Goal: Task Accomplishment & Management: Manage account settings

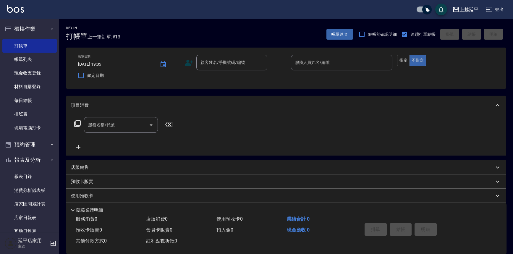
click at [3, 39] on nav "櫃檯作業 打帳單 帳單列表 現金收支登錄 材料自購登錄 每日結帳 排班表 現場電腦打卡 預約管理 預約管理 單日預約紀錄 單週預約紀錄 報表及分析 報表目錄 …" at bounding box center [29, 125] width 59 height 213
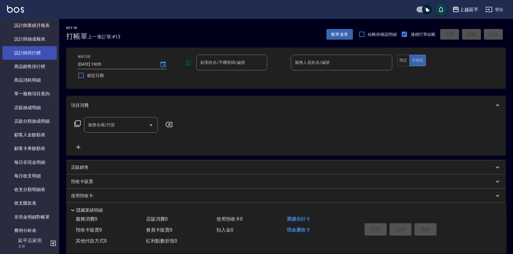
scroll to position [372, 0]
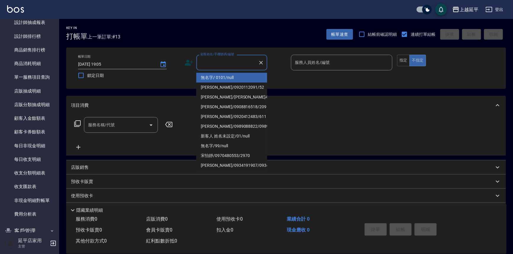
click at [222, 63] on input "顧客姓名/手機號碼/編號" at bounding box center [227, 62] width 57 height 10
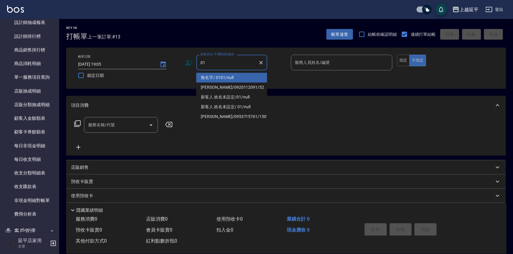
click at [230, 78] on li "無名字/ 0101/null" at bounding box center [231, 78] width 71 height 10
type input "無名字/ 0101/null"
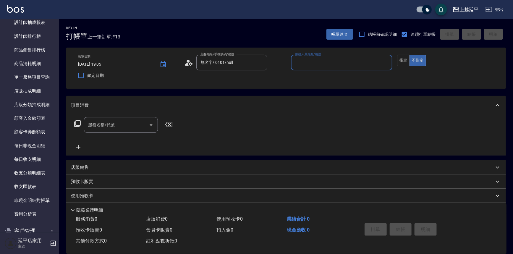
click at [321, 59] on input "服務人員姓名/編號" at bounding box center [341, 62] width 96 height 10
click at [319, 74] on div "Eva -4" at bounding box center [342, 78] width 102 height 10
type input "[PERSON_NAME]-4"
click at [138, 121] on input "服務名稱/代號" at bounding box center [117, 125] width 60 height 10
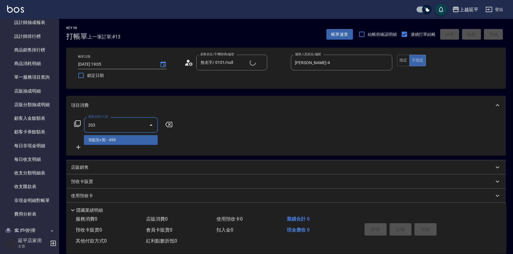
click at [131, 139] on span "B級洗+剪 - 499" at bounding box center [121, 140] width 74 height 10
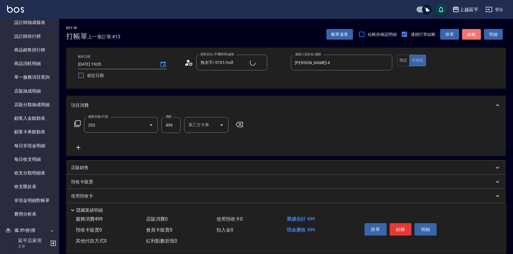
type input "B級洗+剪(203)"
click at [468, 32] on button "結帳" at bounding box center [471, 34] width 19 height 11
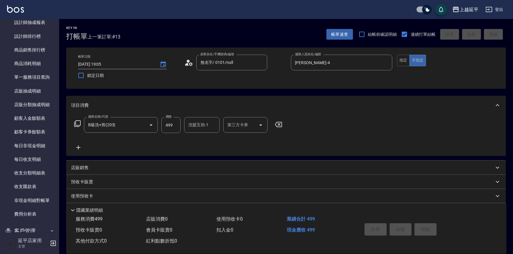
type input "2025/08/14 20:01"
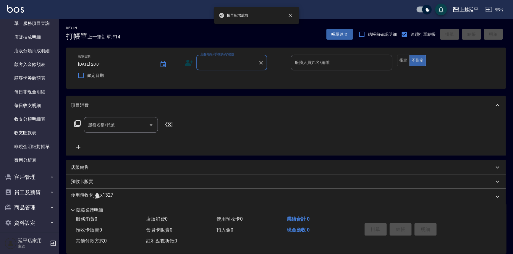
scroll to position [431, 0]
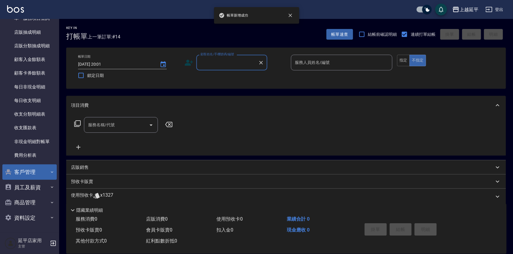
click at [32, 168] on button "客戶管理" at bounding box center [29, 171] width 54 height 15
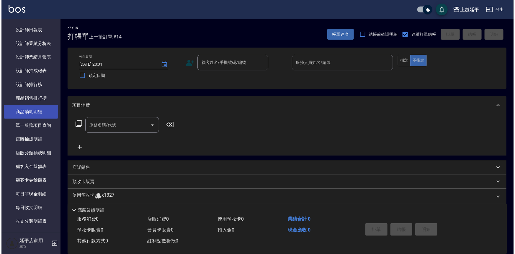
scroll to position [324, 0]
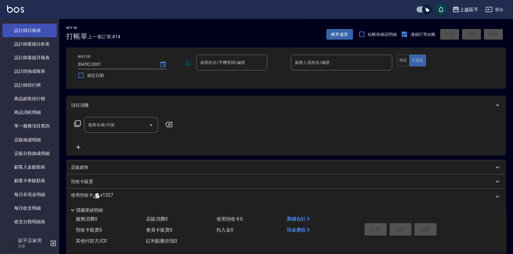
click at [38, 30] on link "設計師日報表" at bounding box center [29, 31] width 54 height 14
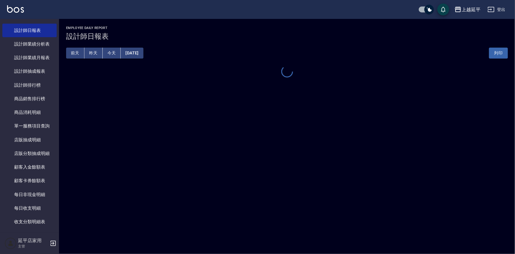
click at [279, 151] on div "上越延平 2025-08-14 設計師日報表 列印時間： 2025-08-14-20:01 Employee Daily Report 設計師日報表 前天 昨…" at bounding box center [257, 127] width 515 height 254
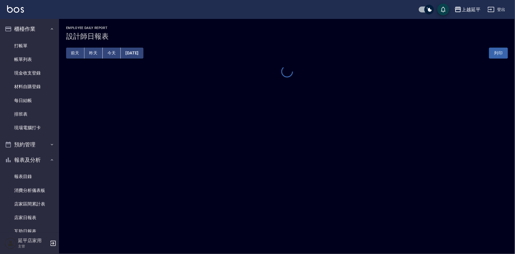
click at [310, 165] on div "上越延平 2025-08-14 設計師日報表 列印時間： 2025-08-14-20:01 Employee Daily Report 設計師日報表 前天 昨…" at bounding box center [257, 127] width 515 height 254
click at [300, 146] on div "上越延平 2025-08-14 設計師日報表 列印時間： 2025-08-14-20:01 Employee Daily Report 設計師日報表 前天 昨…" at bounding box center [257, 127] width 515 height 254
click at [19, 46] on link "打帳單" at bounding box center [29, 46] width 54 height 14
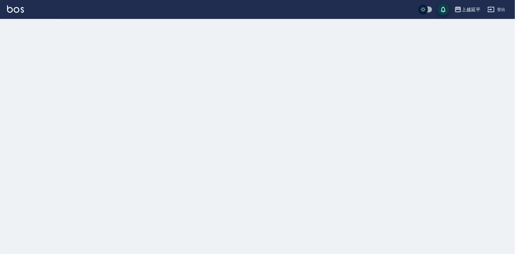
checkbox input "true"
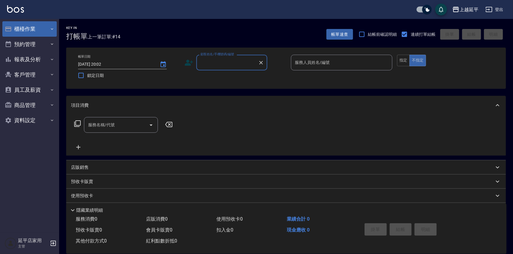
click at [41, 32] on button "櫃檯作業" at bounding box center [29, 28] width 54 height 15
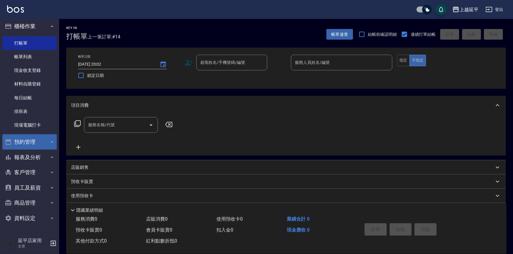
scroll to position [3, 0]
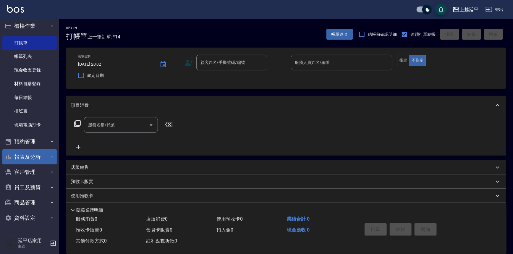
click at [37, 152] on button "報表及分析" at bounding box center [29, 156] width 54 height 15
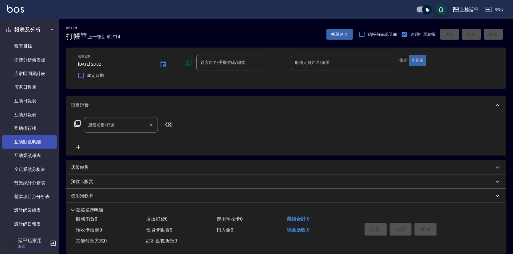
scroll to position [164, 0]
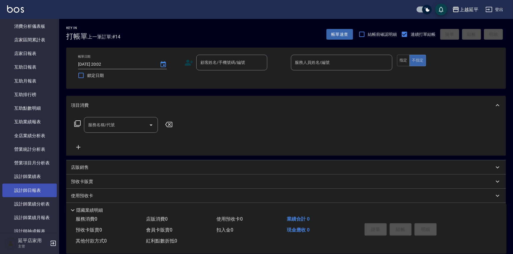
click at [40, 186] on link "設計師日報表" at bounding box center [29, 190] width 54 height 14
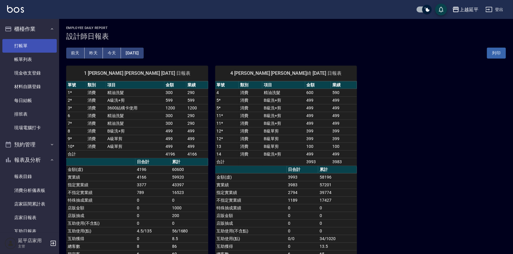
click at [37, 44] on link "打帳單" at bounding box center [29, 46] width 54 height 14
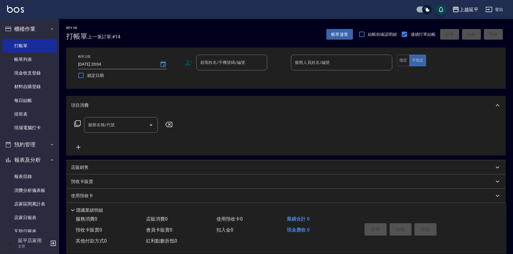
drag, startPoint x: 136, startPoint y: 250, endPoint x: 171, endPoint y: 247, distance: 35.0
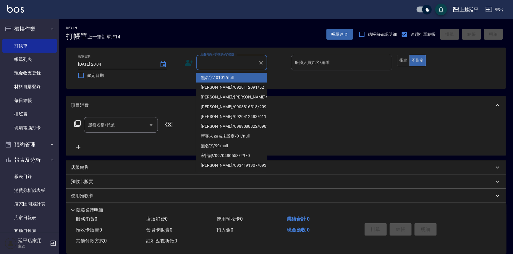
click at [226, 64] on div "顧客姓名/手機號碼/編號 顧客姓名/手機號碼/編號" at bounding box center [231, 63] width 71 height 16
click at [228, 77] on li "無名字/ 0101/null" at bounding box center [231, 78] width 71 height 10
type input "無名字/ 0101/null"
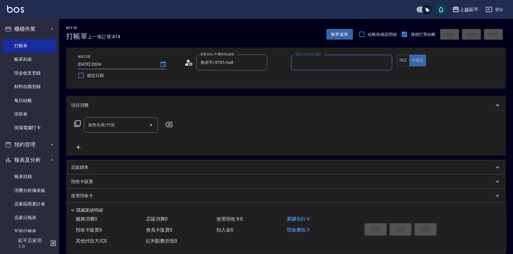
click at [309, 64] on input "服務人員姓名/編號" at bounding box center [341, 62] width 96 height 10
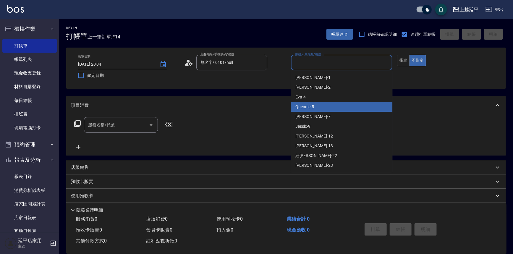
click at [330, 104] on div "Quennie -5" at bounding box center [342, 107] width 102 height 10
type input "Quennie-5"
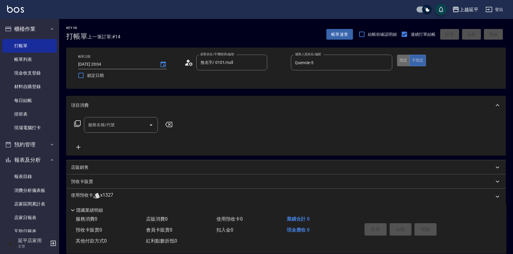
click at [400, 62] on button "指定" at bounding box center [403, 61] width 13 height 12
click at [415, 58] on button "不指定" at bounding box center [417, 61] width 17 height 12
click at [79, 120] on icon at bounding box center [77, 123] width 6 height 6
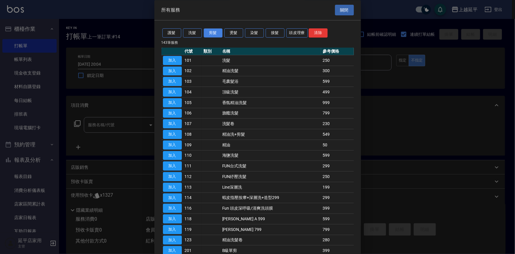
click at [212, 34] on button "剪髮" at bounding box center [213, 33] width 19 height 9
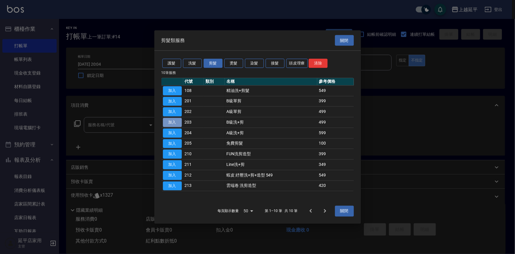
click at [177, 123] on button "加入" at bounding box center [172, 122] width 19 height 9
type input "B級洗+剪(203)"
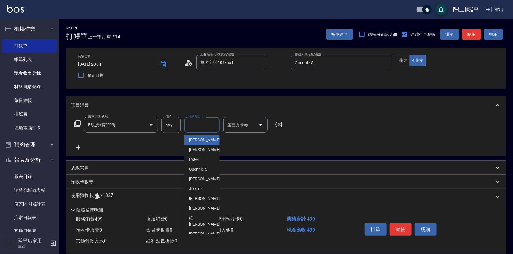
click at [204, 124] on div "洗髮互助-1 洗髮互助-1" at bounding box center [201, 125] width 35 height 16
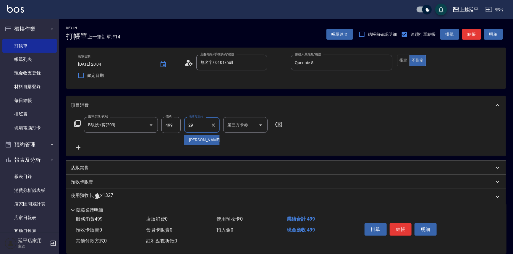
type input "丞宗-29"
click at [402, 230] on button "結帳" at bounding box center [400, 229] width 22 height 12
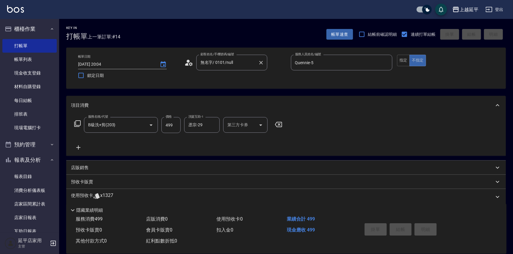
type input "2025/08/14 20:08"
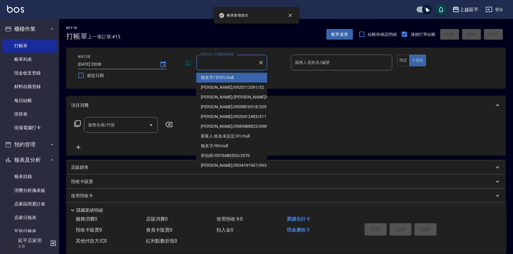
click at [228, 60] on input "顧客姓名/手機號碼/編號" at bounding box center [227, 62] width 57 height 10
click at [234, 77] on li "無名字/ 0101/null" at bounding box center [231, 78] width 71 height 10
type input "無名字/ 0101/null"
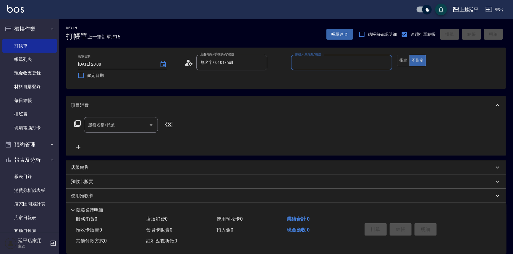
click at [307, 66] on input "服務人員姓名/編號" at bounding box center [341, 62] width 96 height 10
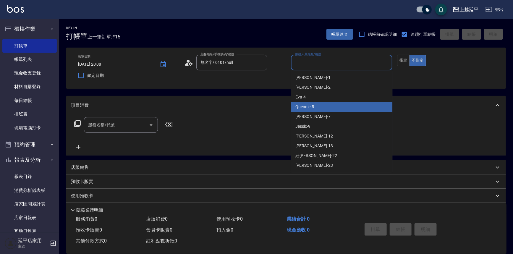
click at [322, 108] on div "Quennie -5" at bounding box center [342, 107] width 102 height 10
type input "Quennie-5"
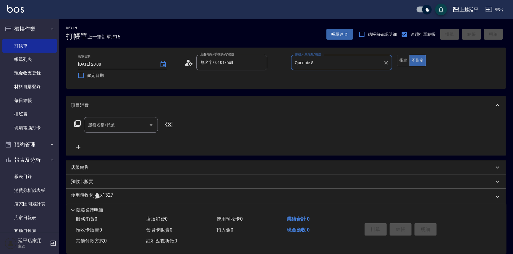
click at [111, 125] on div "服務名稱/代號 服務名稱/代號" at bounding box center [121, 125] width 74 height 16
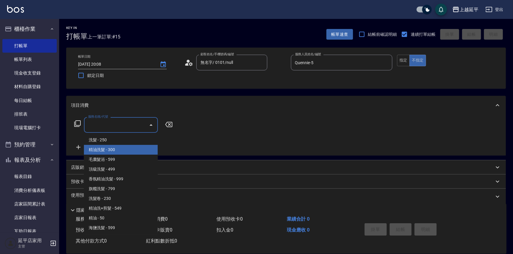
click at [125, 148] on span "精油洗髮 - 300" at bounding box center [121, 150] width 74 height 10
type input "精油洗髮(102)"
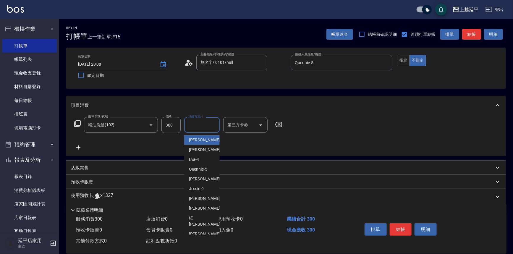
click at [200, 127] on input "洗髮互助-1" at bounding box center [202, 125] width 30 height 10
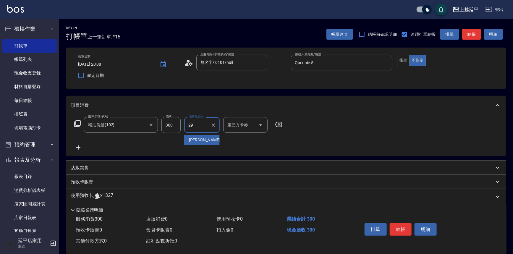
type input "丞宗-29"
click at [397, 225] on button "結帳" at bounding box center [400, 229] width 22 height 12
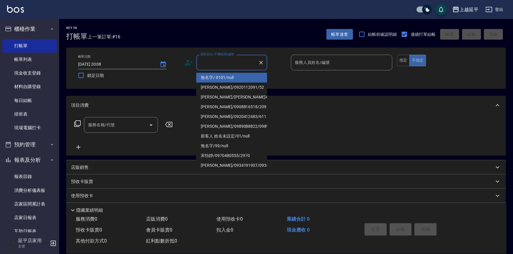
click at [237, 59] on input "顧客姓名/手機號碼/編號" at bounding box center [227, 62] width 57 height 10
click at [238, 78] on li "無名字/ 0101/null" at bounding box center [231, 78] width 71 height 10
type input "無名字/ 0101/null"
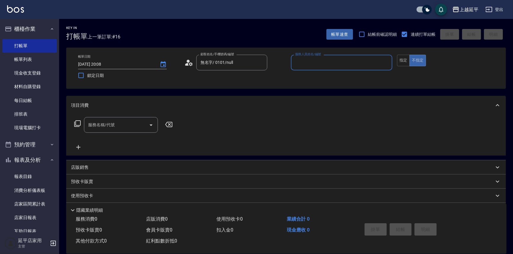
click at [314, 64] on input "服務人員姓名/編號" at bounding box center [341, 62] width 96 height 10
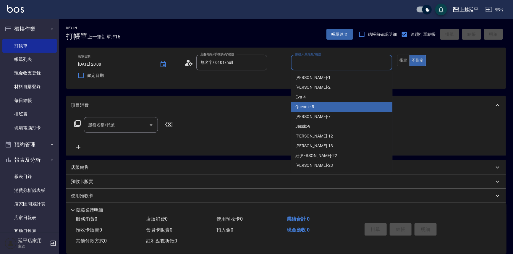
click at [328, 104] on div "Quennie -5" at bounding box center [342, 107] width 102 height 10
type input "Quennie-5"
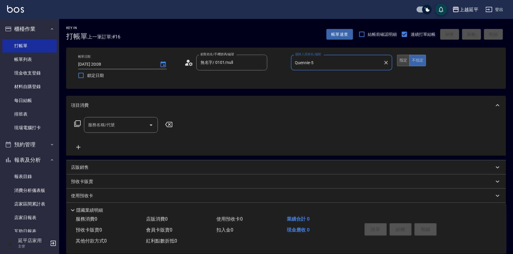
click at [404, 61] on button "指定" at bounding box center [403, 61] width 13 height 12
click at [75, 124] on icon at bounding box center [77, 123] width 6 height 6
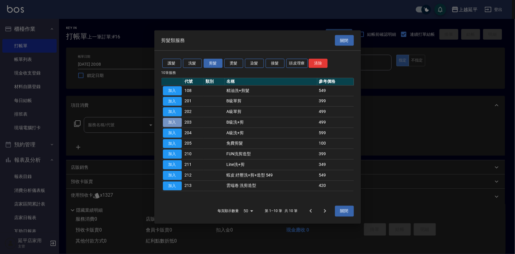
click at [171, 121] on button "加入" at bounding box center [172, 122] width 19 height 9
type input "B級洗+剪(203)"
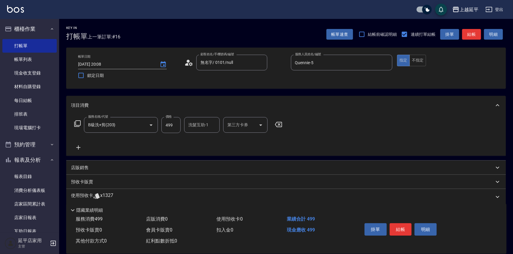
click at [197, 126] on div "洗髮互助-1 洗髮互助-1" at bounding box center [201, 125] width 35 height 16
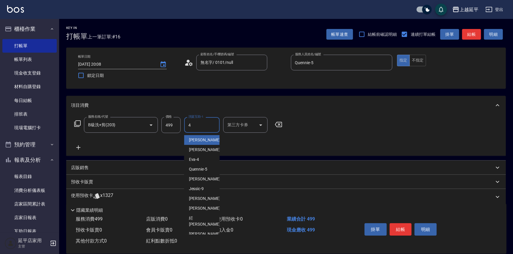
type input "Eva-4"
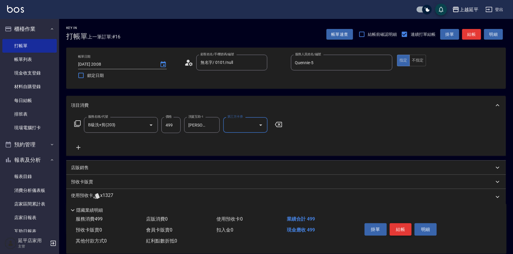
click at [404, 229] on button "結帳" at bounding box center [400, 229] width 22 height 12
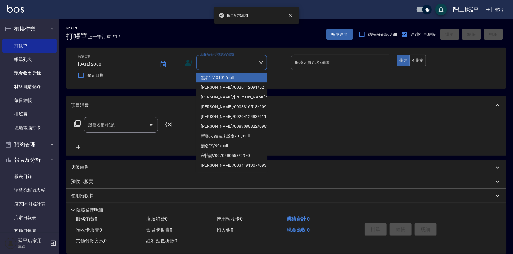
click at [214, 64] on input "顧客姓名/手機號碼/編號" at bounding box center [227, 62] width 57 height 10
click at [222, 77] on li "無名字/ 0101/null" at bounding box center [231, 78] width 71 height 10
type input "無名字/ 0101/null"
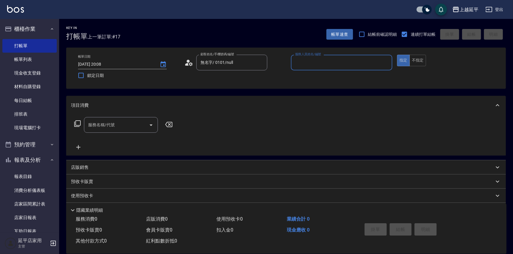
click at [306, 67] on input "服務人員姓名/編號" at bounding box center [341, 62] width 96 height 10
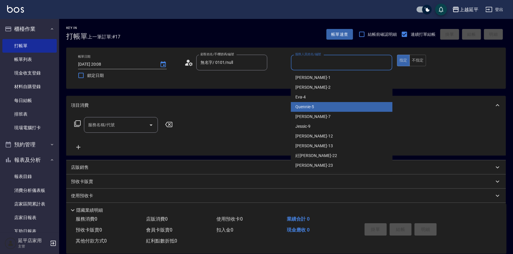
click at [315, 109] on div "Quennie -5" at bounding box center [342, 107] width 102 height 10
type input "Quennie-5"
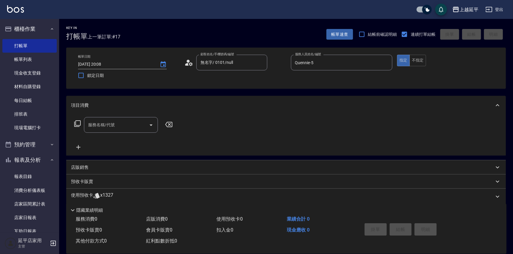
click at [76, 124] on icon at bounding box center [77, 123] width 6 height 6
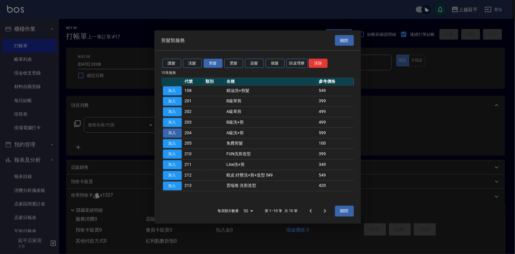
click at [177, 134] on button "加入" at bounding box center [172, 132] width 19 height 9
type input "A級洗+剪(204)"
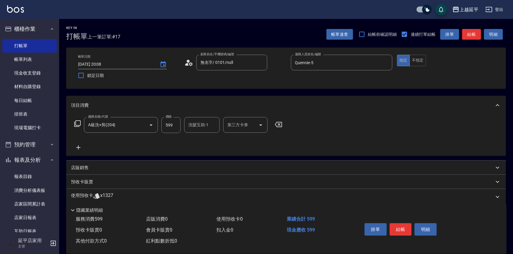
click at [199, 130] on div "洗髮互助-1" at bounding box center [201, 125] width 35 height 16
type input "丞宗-29"
click at [402, 226] on button "結帳" at bounding box center [400, 229] width 22 height 12
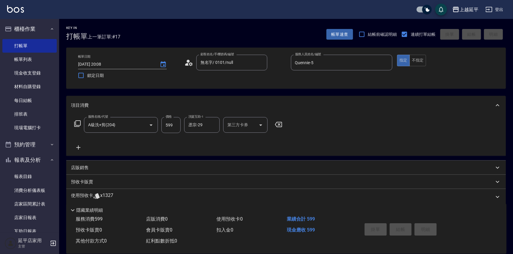
type input "2025/08/14 20:09"
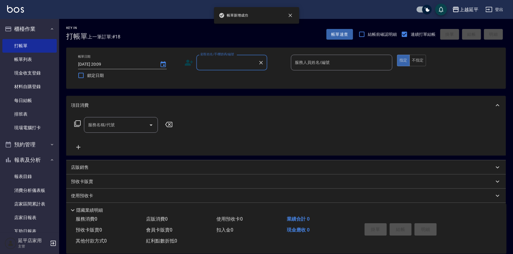
click at [218, 63] on input "顧客姓名/手機號碼/編號" at bounding box center [227, 62] width 57 height 10
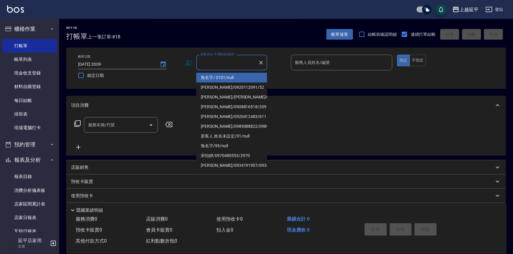
click at [226, 77] on li "無名字/ 0101/null" at bounding box center [231, 78] width 71 height 10
type input "無名字/ 0101/null"
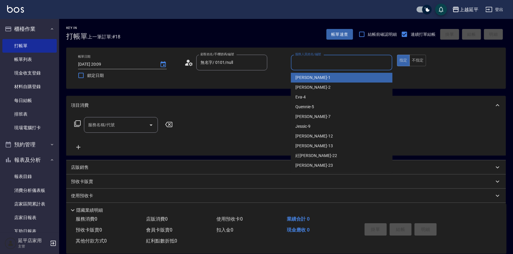
click at [323, 61] on input "服務人員姓名/編號" at bounding box center [341, 62] width 96 height 10
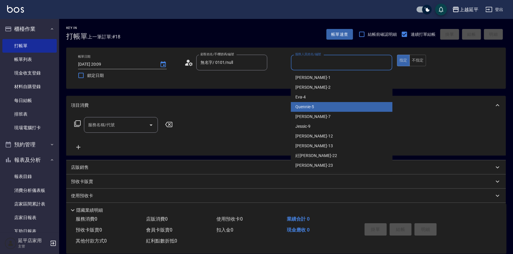
click at [331, 103] on div "Quennie -5" at bounding box center [342, 107] width 102 height 10
type input "Quennie-5"
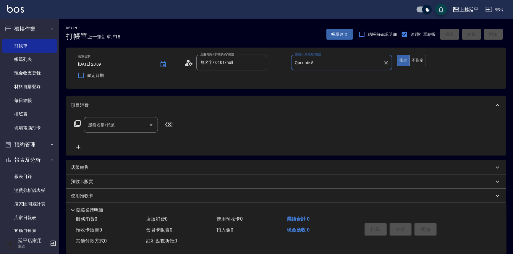
click at [123, 127] on input "服務名稱/代號" at bounding box center [117, 125] width 60 height 10
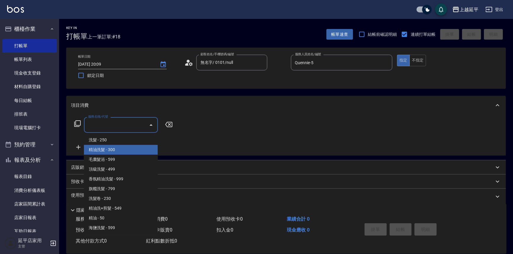
click at [121, 149] on span "精油洗髮 - 300" at bounding box center [121, 150] width 74 height 10
type input "精油洗髮(102)"
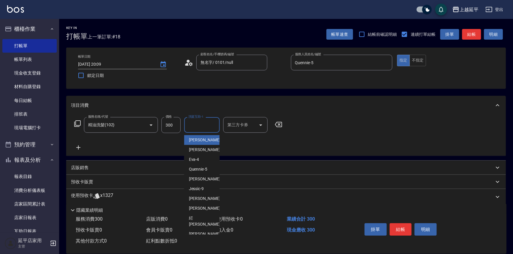
click at [204, 122] on div "洗髮互助-1 洗髮互助-1" at bounding box center [201, 125] width 35 height 16
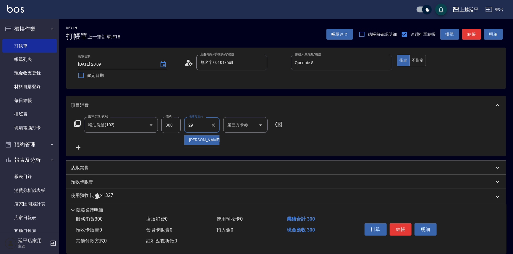
type input "丞宗-29"
click at [396, 229] on button "結帳" at bounding box center [400, 229] width 22 height 12
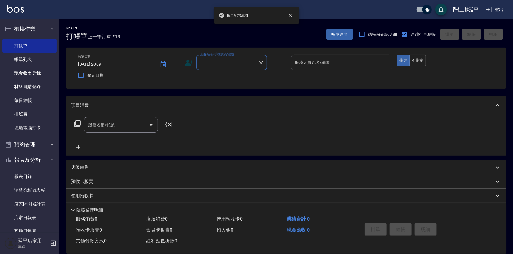
click at [230, 65] on input "顧客姓名/手機號碼/編號" at bounding box center [227, 62] width 57 height 10
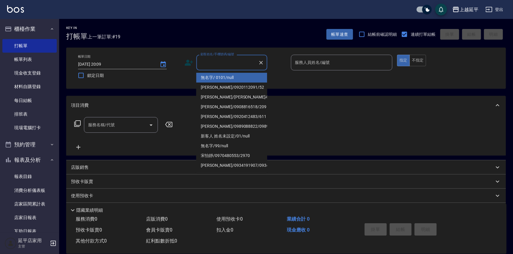
click at [235, 76] on li "無名字/ 0101/null" at bounding box center [231, 78] width 71 height 10
type input "無名字/ 0101/null"
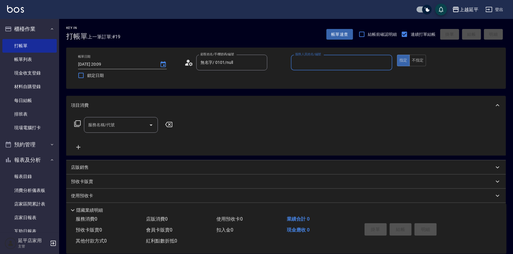
click at [322, 65] on input "服務人員姓名/編號" at bounding box center [341, 62] width 96 height 10
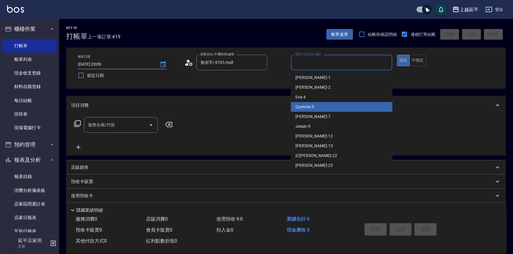
click at [324, 106] on div "Quennie -5" at bounding box center [342, 107] width 102 height 10
type input "Quennie-5"
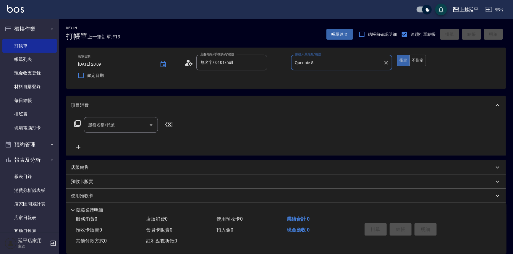
click at [77, 124] on icon at bounding box center [77, 123] width 7 height 7
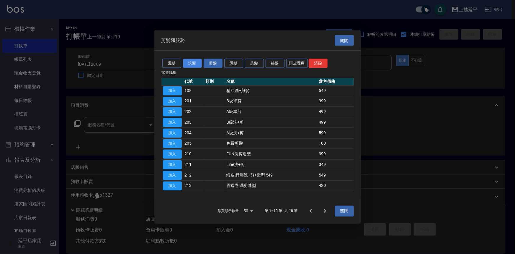
click at [191, 64] on button "洗髮" at bounding box center [192, 63] width 19 height 9
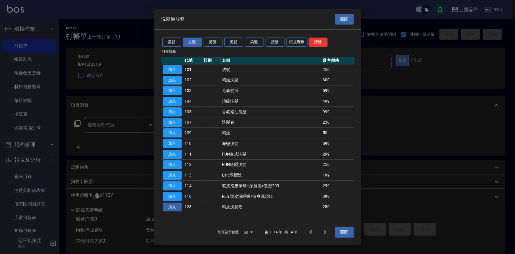
click at [175, 209] on button "加入" at bounding box center [172, 206] width 19 height 9
type input "精油洗髮卷(123)"
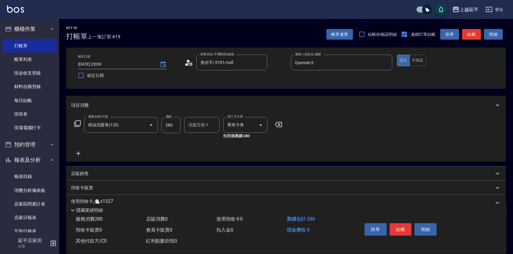
click at [201, 127] on div "洗髮互助-1 洗髮互助-1" at bounding box center [201, 125] width 35 height 16
type input "丞宗-29"
click at [350, 143] on div "服務名稱/代號 精油洗髮卷(123) 服務名稱/代號 價格 280 價格 洗髮互助-1 丞宗-29 洗髮互助-1 第三方卡券 舊有卡券 第三方卡券 扣完後業績…" at bounding box center [285, 138] width 439 height 47
click at [405, 228] on button "結帳" at bounding box center [400, 229] width 22 height 12
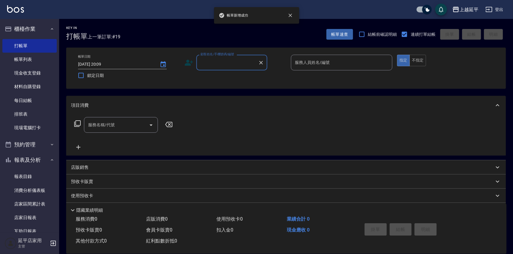
click at [209, 62] on input "顧客姓名/手機號碼/編號" at bounding box center [227, 62] width 57 height 10
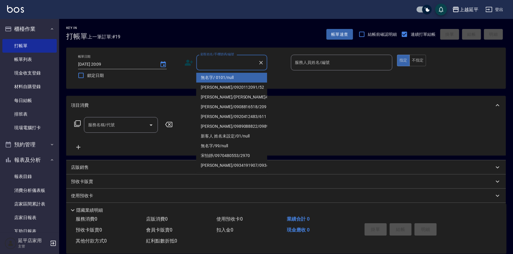
click at [217, 75] on li "無名字/ 0101/null" at bounding box center [231, 78] width 71 height 10
type input "無名字/ 0101/null"
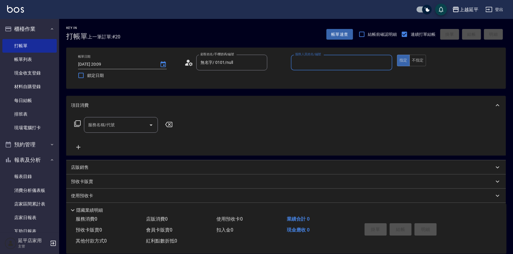
click at [314, 64] on input "服務人員姓名/編號" at bounding box center [341, 62] width 96 height 10
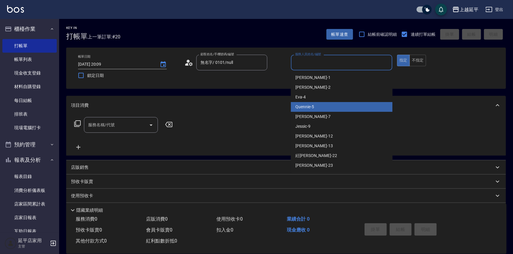
click at [330, 106] on div "Quennie -5" at bounding box center [342, 107] width 102 height 10
type input "Quennie-5"
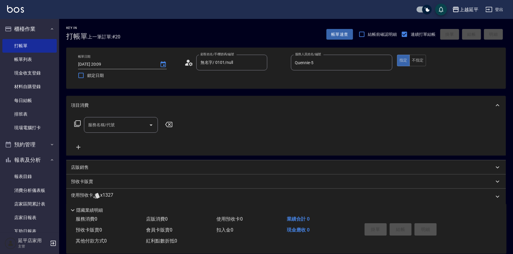
click at [72, 121] on div "服務名稱/代號 服務名稱/代號" at bounding box center [123, 125] width 105 height 16
click at [78, 121] on icon at bounding box center [77, 123] width 7 height 7
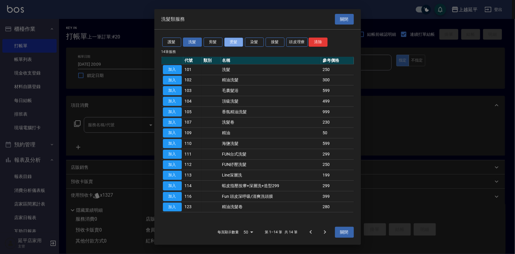
click at [237, 42] on button "燙髮" at bounding box center [234, 42] width 19 height 9
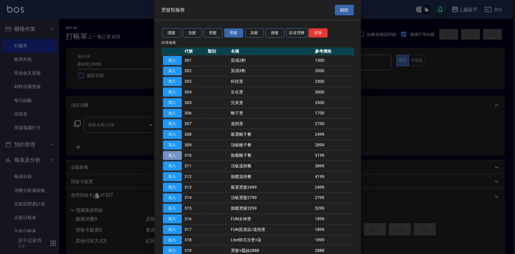
click at [170, 154] on button "加入" at bounding box center [172, 155] width 19 height 9
type input "旗艦離子餐(310)"
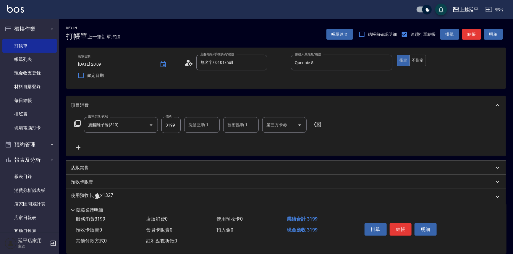
click at [171, 126] on input "3199" at bounding box center [170, 125] width 19 height 16
type input "3799"
type input "丞宗-29"
click at [399, 227] on button "結帳" at bounding box center [400, 229] width 22 height 12
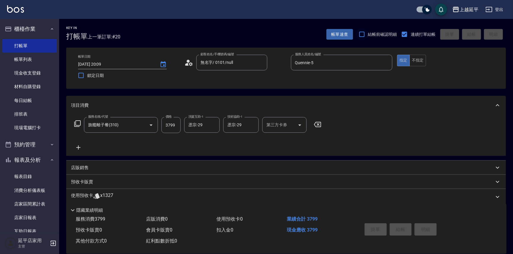
type input "2025/08/14 20:10"
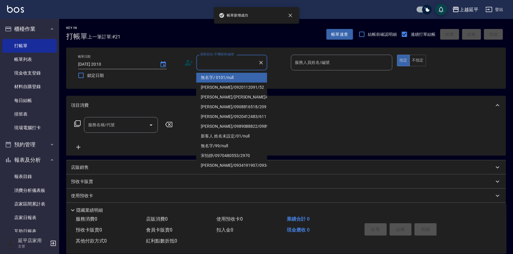
click at [233, 67] on input "顧客姓名/手機號碼/編號" at bounding box center [227, 62] width 57 height 10
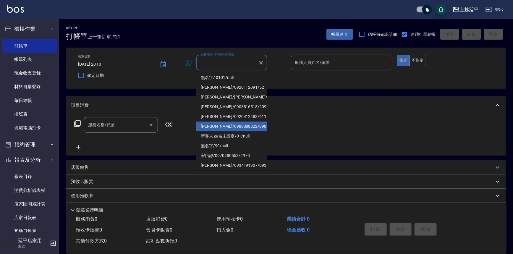
click at [235, 131] on li "李靜怡/0989088822/0989088822" at bounding box center [231, 126] width 71 height 10
type input "李靜怡/0989088822/0989088822"
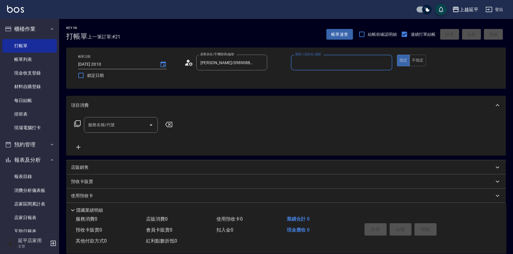
click at [322, 57] on input "服務人員姓名/編號" at bounding box center [341, 62] width 96 height 10
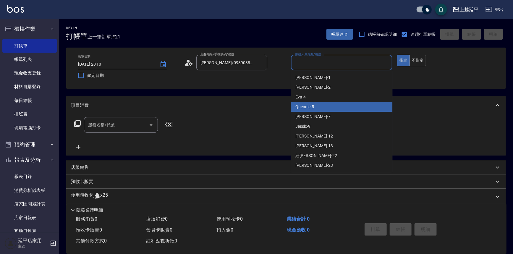
click at [334, 106] on div "Quennie -5" at bounding box center [342, 107] width 102 height 10
type input "Quennie-5"
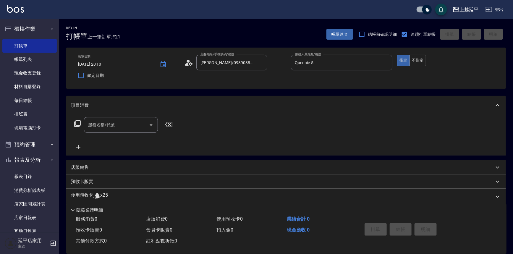
click at [78, 125] on icon at bounding box center [77, 123] width 7 height 7
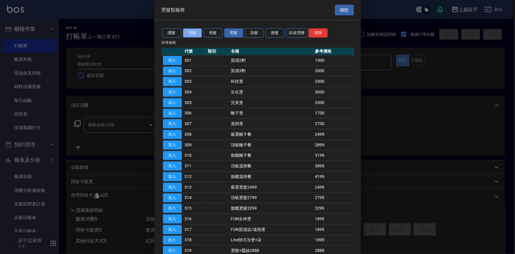
click at [188, 32] on button "洗髮" at bounding box center [192, 33] width 19 height 9
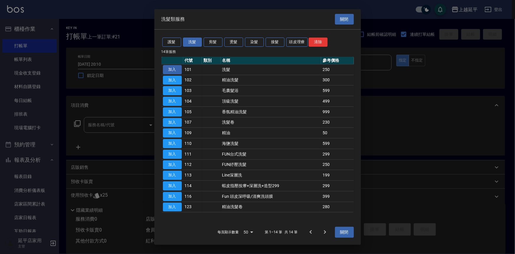
click at [174, 70] on button "加入" at bounding box center [172, 69] width 19 height 9
type input "洗髮(101)"
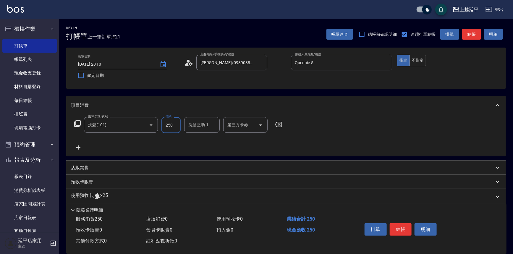
click at [175, 128] on input "250" at bounding box center [170, 125] width 19 height 16
type input "500"
click at [77, 125] on icon at bounding box center [77, 123] width 6 height 6
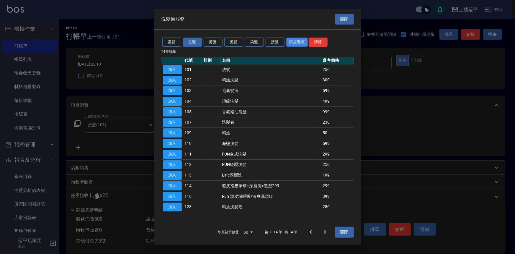
click at [295, 40] on button "頭皮理療" at bounding box center [298, 42] width 22 height 9
drag, startPoint x: 304, startPoint y: 41, endPoint x: 309, endPoint y: 36, distance: 6.5
click at [309, 36] on div "護髮 洗髮 剪髮 燙髮 染髮 接髮 頭皮理療 清除 14 筆服務 代號 類別 名稱 參考價格 加入 101 洗髮 250 加入 102 精油洗髮 300 加入…" at bounding box center [257, 125] width 207 height 190
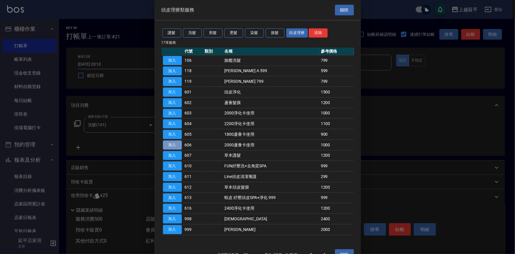
click at [170, 147] on button "加入" at bounding box center [172, 144] width 19 height 9
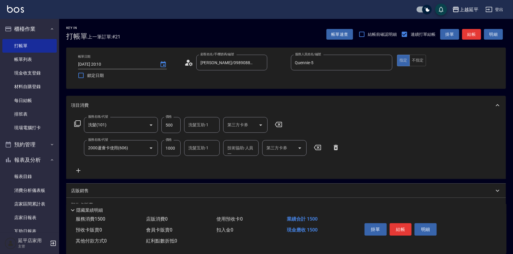
click at [79, 121] on icon at bounding box center [77, 123] width 7 height 7
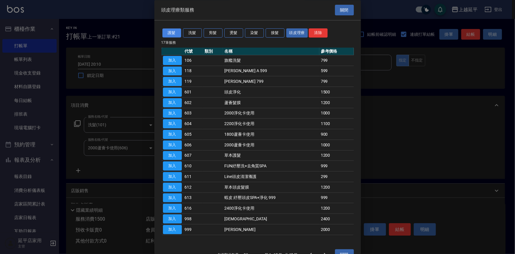
click at [176, 31] on button "護髮" at bounding box center [171, 33] width 19 height 9
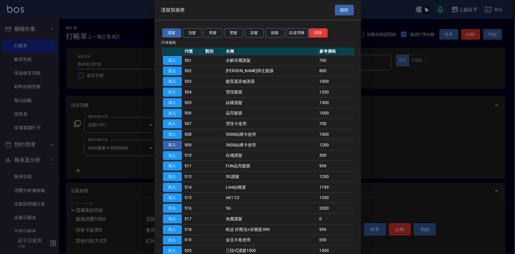
click at [178, 144] on button "加入" at bounding box center [172, 144] width 19 height 9
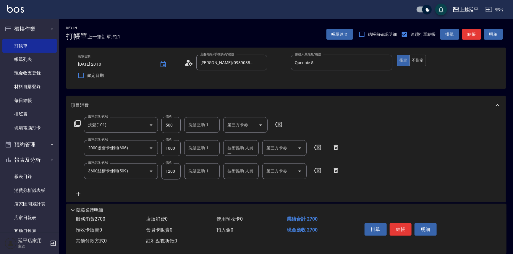
click at [198, 146] on input "洗髮互助-1" at bounding box center [202, 148] width 30 height 10
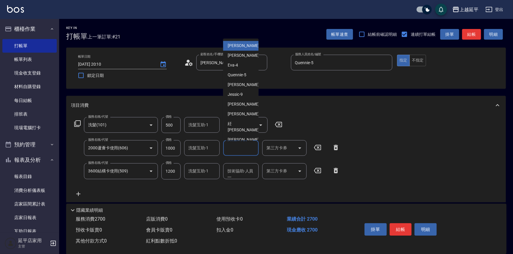
click at [247, 147] on input "技術協助-人員一" at bounding box center [241, 148] width 30 height 10
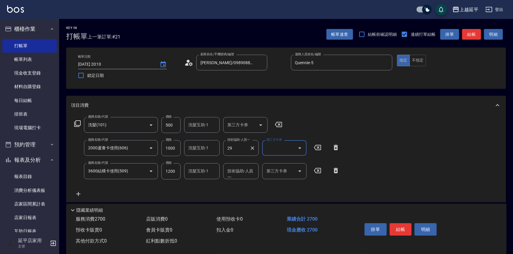
type input "丞宗-29"
click at [302, 147] on icon "Open" at bounding box center [299, 147] width 7 height 7
click at [296, 165] on span "舊有卡券" at bounding box center [284, 163] width 44 height 10
type input "舊有卡券"
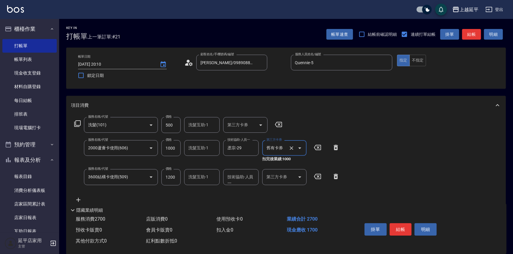
click at [237, 181] on input "技術協助-人員一" at bounding box center [241, 177] width 30 height 10
type input "丞宗-29"
click at [298, 178] on icon "Open" at bounding box center [299, 176] width 7 height 7
click at [298, 189] on span "舊有卡券" at bounding box center [284, 192] width 44 height 10
type input "舊有卡券"
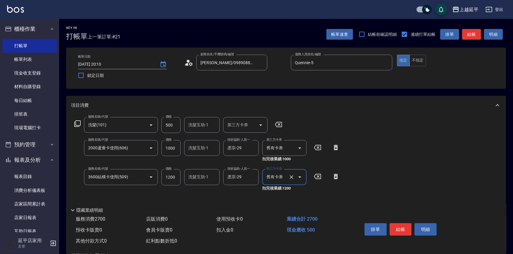
click at [403, 166] on div "服務名稱/代號 洗髮(101) 服務名稱/代號 價格 500 價格 洗髮互助-1 洗髮互助-1 第三方卡券 第三方卡券 服務名稱/代號 2000蘆薈卡使用(6…" at bounding box center [285, 164] width 439 height 99
click at [402, 229] on button "結帳" at bounding box center [400, 229] width 22 height 12
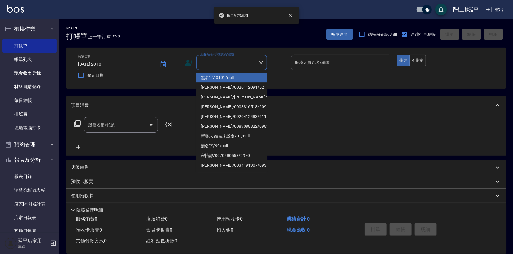
click at [209, 58] on input "顧客姓名/手機號碼/編號" at bounding box center [227, 62] width 57 height 10
click at [216, 80] on li "無名字/ 0101/null" at bounding box center [231, 78] width 71 height 10
type input "無名字/ 0101/null"
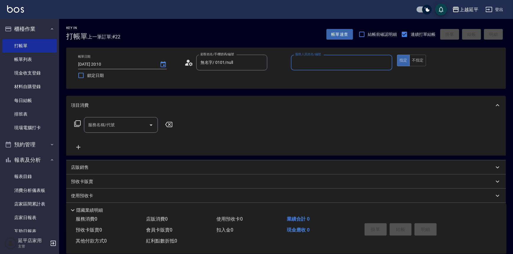
click at [310, 62] on input "服務人員姓名/編號" at bounding box center [341, 62] width 96 height 10
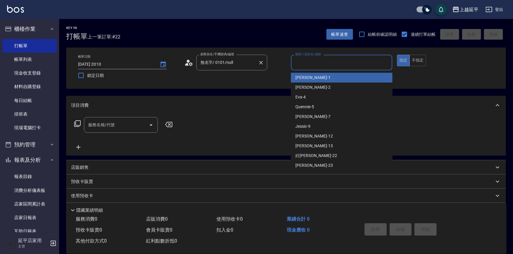
click at [261, 61] on icon "Clear" at bounding box center [261, 63] width 6 height 6
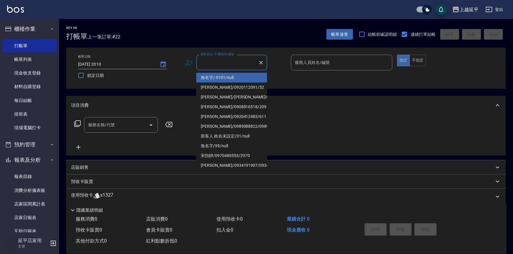
click at [224, 67] on input "顧客姓名/手機號碼/編號" at bounding box center [227, 62] width 57 height 10
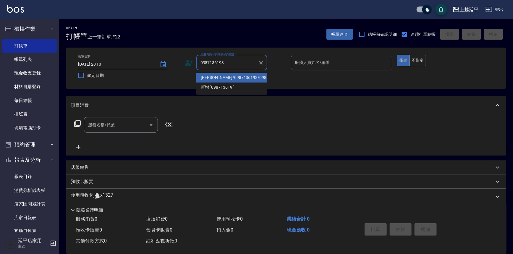
type input "劉惠芳/0987136193/0987136193"
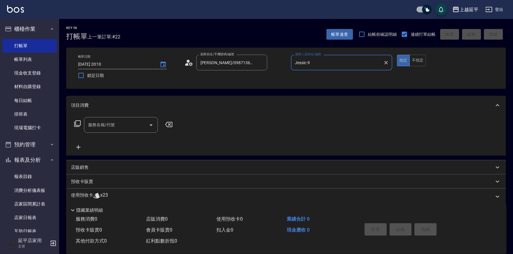
click at [385, 64] on icon "Clear" at bounding box center [386, 63] width 6 height 6
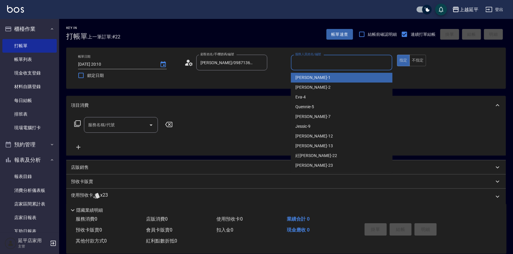
click at [357, 67] on input "服務人員姓名/編號" at bounding box center [341, 62] width 96 height 10
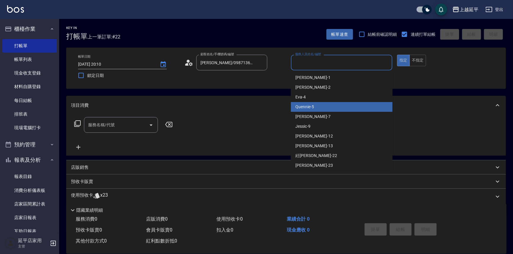
click at [349, 105] on div "Quennie -5" at bounding box center [342, 107] width 102 height 10
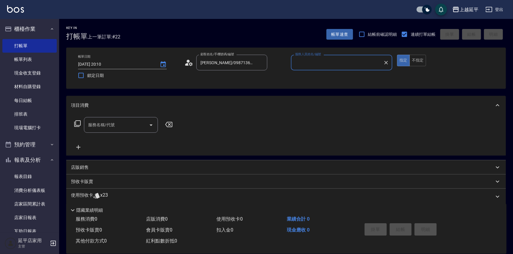
type input "Quennie-5"
click at [77, 126] on icon at bounding box center [77, 123] width 6 height 6
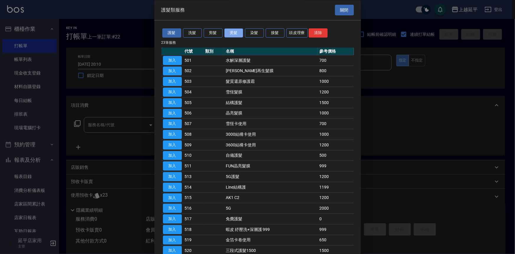
click at [232, 32] on button "燙髮" at bounding box center [234, 33] width 19 height 9
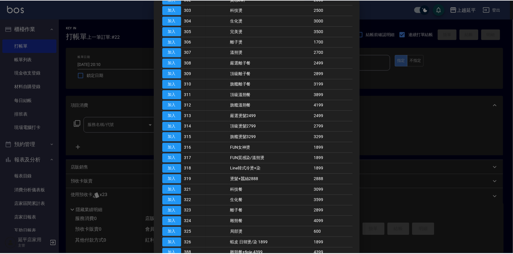
scroll to position [80, 0]
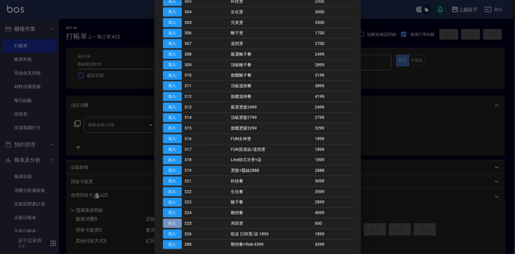
click at [175, 222] on button "加入" at bounding box center [172, 223] width 19 height 9
type input "局部燙(325)"
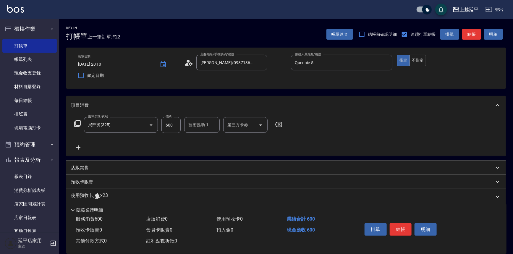
click at [171, 123] on input "600" at bounding box center [170, 125] width 19 height 16
type input "999"
type input "丞宗-29"
click at [74, 127] on div "服務名稱/代號 局部燙(325) 服務名稱/代號 價格 999 價格 技術協助-1 丞宗-29 技術協助-1 第三方卡券 第三方卡券" at bounding box center [178, 125] width 215 height 16
click at [78, 123] on icon at bounding box center [77, 123] width 7 height 7
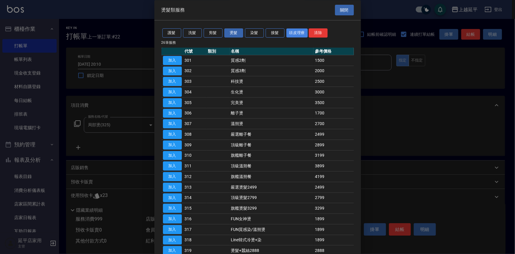
click at [291, 33] on button "頭皮理療" at bounding box center [298, 33] width 22 height 9
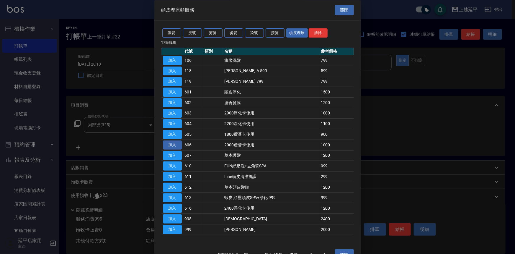
click at [172, 146] on button "加入" at bounding box center [172, 144] width 19 height 9
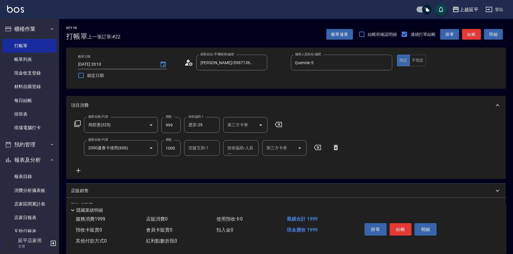
click at [233, 148] on div "技術協助-人員一 技術協助-人員一" at bounding box center [240, 148] width 35 height 16
type input "紝鳳-22"
click at [247, 142] on div "紝鳳-22 技術協助-人員一" at bounding box center [240, 148] width 35 height 16
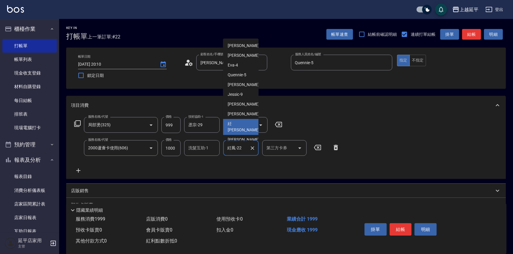
click at [253, 149] on icon "Clear" at bounding box center [252, 148] width 4 height 4
click at [245, 152] on input "技術協助-人員一" at bounding box center [241, 148] width 30 height 10
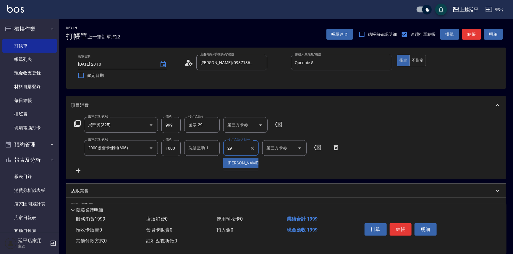
type input "丞宗-29"
click at [301, 145] on icon "Open" at bounding box center [299, 147] width 7 height 7
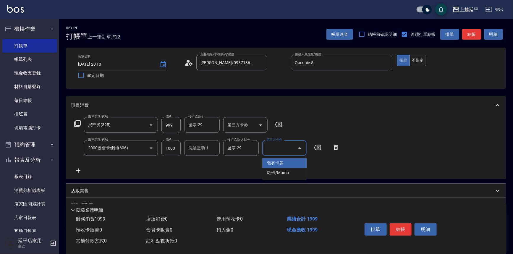
click at [290, 160] on span "舊有卡券" at bounding box center [284, 163] width 44 height 10
type input "舊有卡券"
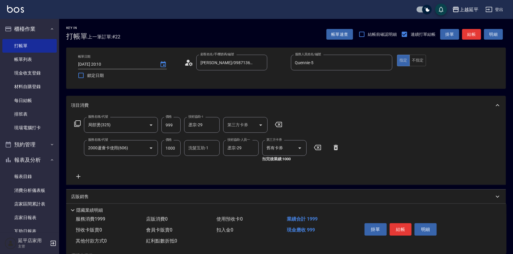
click at [378, 155] on div "服務名稱/代號 局部燙(325) 服務名稱/代號 價格 999 價格 技術協助-1 丞宗-29 技術協助-1 第三方卡券 第三方卡券 服務名稱/代號 2000…" at bounding box center [285, 150] width 439 height 70
click at [399, 227] on button "結帳" at bounding box center [400, 229] width 22 height 12
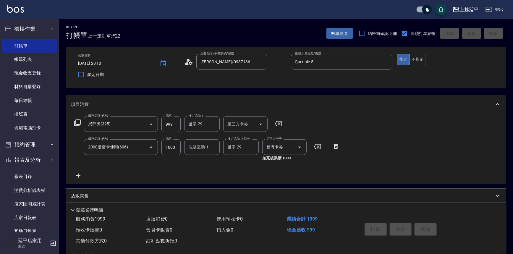
scroll to position [0, 0]
click at [334, 164] on div "服務名稱/代號 局部燙(325) 服務名稱/代號 價格 999 價格 技術協助-1 丞宗-29 技術協助-1 第三方卡券 第三方卡券 服務名稱/代號 2000…" at bounding box center [207, 148] width 272 height 63
click at [369, 134] on div "服務名稱/代號 局部燙(325) 服務名稱/代號 價格 999 價格 技術協助-1 丞宗-29 技術協助-1 第三方卡券 第三方卡券 服務名稱/代號 2000…" at bounding box center [285, 150] width 439 height 70
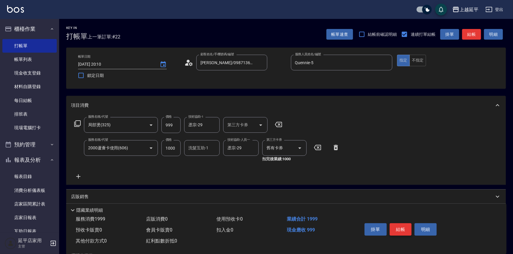
click at [400, 226] on button "結帳" at bounding box center [400, 229] width 22 height 12
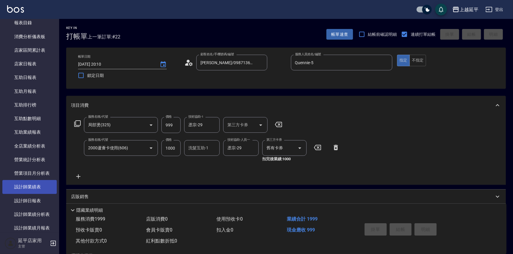
scroll to position [161, 0]
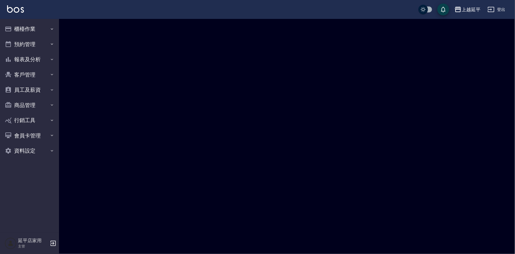
checkbox input "true"
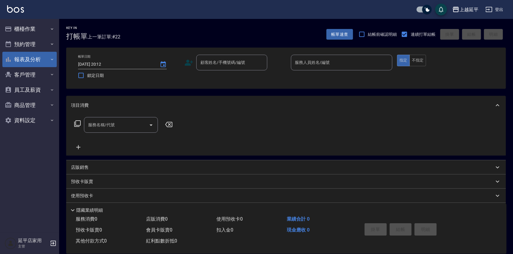
click at [34, 60] on button "報表及分析" at bounding box center [29, 59] width 54 height 15
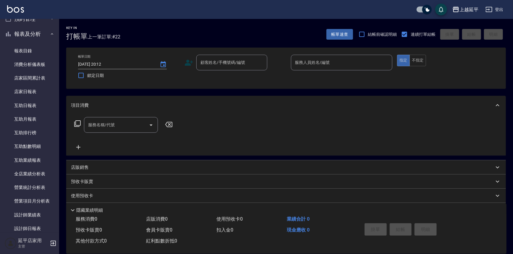
scroll to position [53, 0]
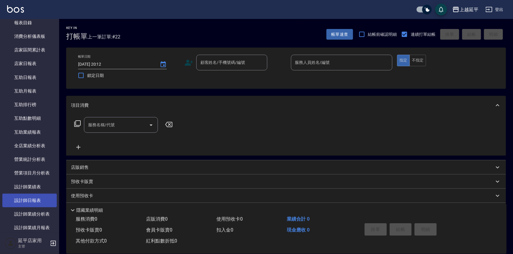
click at [34, 201] on link "設計師日報表" at bounding box center [29, 200] width 54 height 14
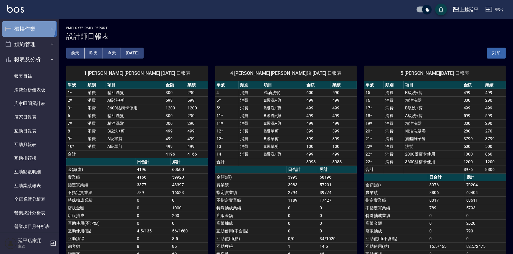
click at [25, 26] on button "櫃檯作業" at bounding box center [29, 28] width 54 height 15
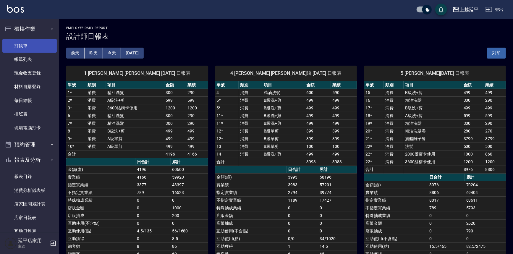
click at [31, 41] on link "打帳單" at bounding box center [29, 46] width 54 height 14
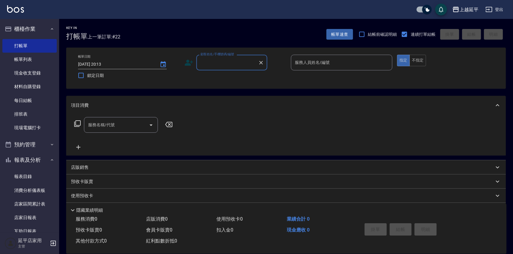
click at [218, 67] on input "顧客姓名/手機號碼/編號" at bounding box center [227, 62] width 57 height 10
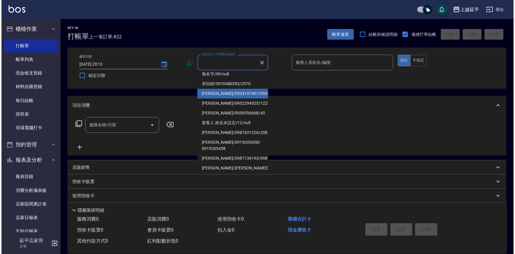
scroll to position [80, 0]
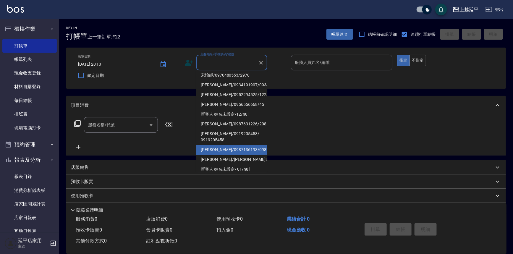
click at [230, 154] on li "[PERSON_NAME]/0987136193/0987136193" at bounding box center [231, 150] width 71 height 10
type input "[PERSON_NAME]/0987136193/0987136193"
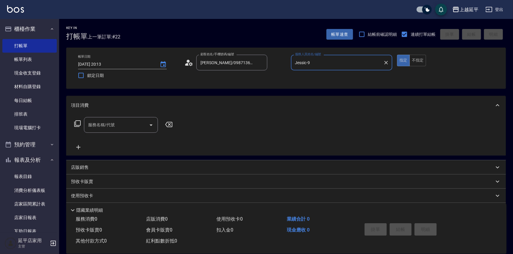
type input "Jessic-9"
click at [385, 64] on icon "Clear" at bounding box center [386, 63] width 6 height 6
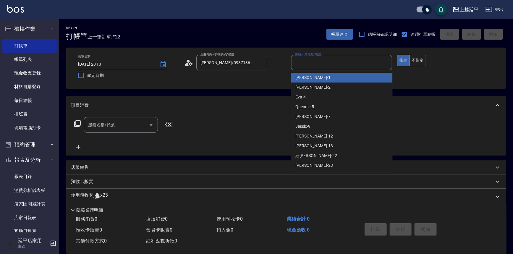
click at [364, 67] on input "服務人員姓名/編號" at bounding box center [341, 62] width 96 height 10
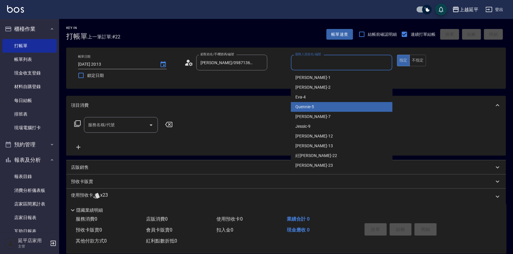
click at [356, 103] on div "Quennie -5" at bounding box center [342, 107] width 102 height 10
type input "Quennie-5"
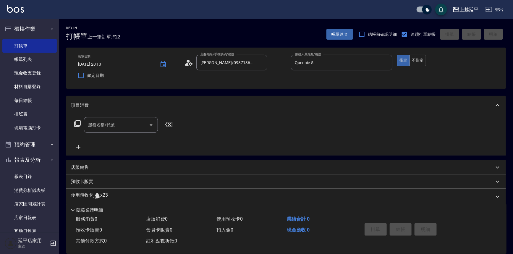
drag, startPoint x: 82, startPoint y: 119, endPoint x: 78, endPoint y: 122, distance: 4.5
click at [81, 120] on div "服務名稱/代號 服務名稱/代號" at bounding box center [123, 125] width 105 height 16
click at [77, 122] on icon at bounding box center [77, 123] width 7 height 7
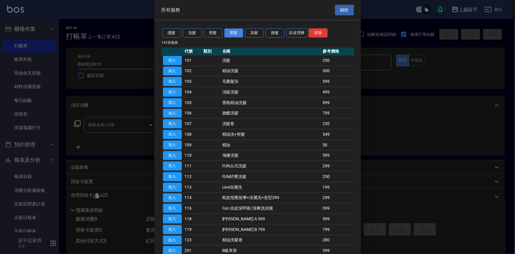
click at [237, 32] on button "燙髮" at bounding box center [234, 33] width 19 height 9
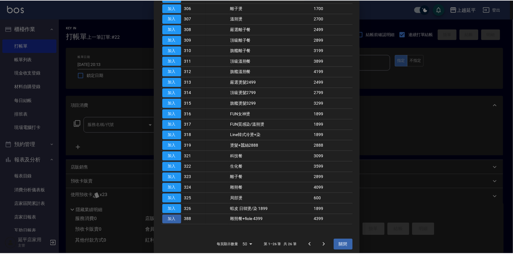
scroll to position [107, 0]
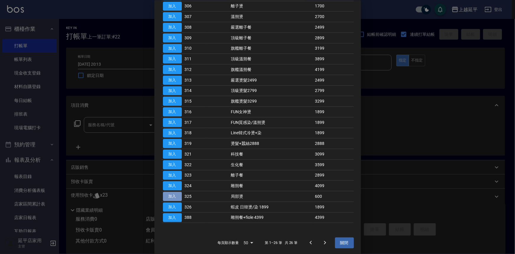
click at [176, 195] on button "加入" at bounding box center [172, 196] width 19 height 9
type input "局部燙(325)"
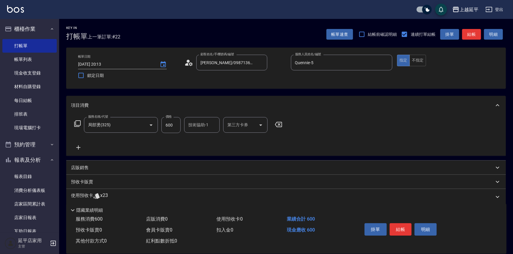
click at [180, 124] on input "600" at bounding box center [170, 125] width 19 height 16
type input "999"
type input "丞宗-29"
click at [76, 121] on icon at bounding box center [77, 123] width 7 height 7
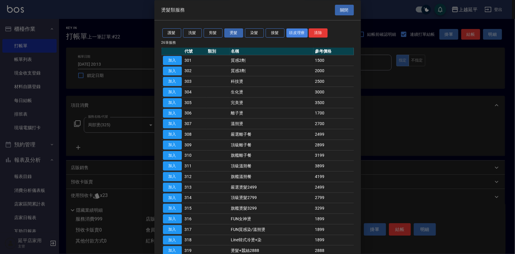
click at [295, 31] on button "頭皮理療" at bounding box center [298, 33] width 22 height 9
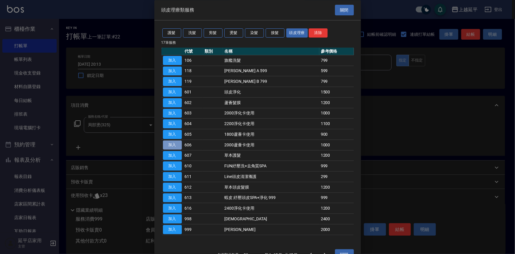
click at [168, 145] on button "加入" at bounding box center [172, 144] width 19 height 9
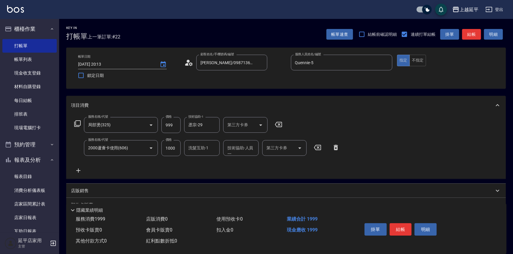
click at [240, 148] on div "技術協助-人員一 技術協助-人員一" at bounding box center [240, 148] width 35 height 16
type input "丞宗-29"
click at [297, 145] on icon "Open" at bounding box center [299, 147] width 7 height 7
click at [296, 160] on span "舊有卡券" at bounding box center [284, 163] width 44 height 10
type input "舊有卡券"
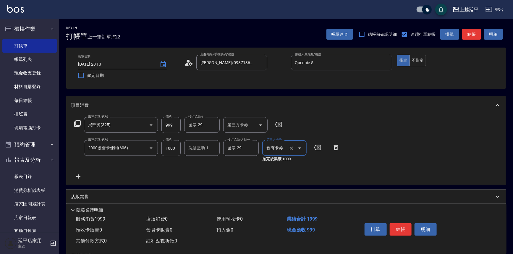
click at [369, 158] on div "服務名稱/代號 局部燙(325) 服務名稱/代號 價格 999 價格 技術協助-1 丞宗-29 技術協助-1 第三方卡券 第三方卡券 服務名稱/代號 2000…" at bounding box center [285, 150] width 439 height 70
click at [396, 226] on button "結帳" at bounding box center [400, 229] width 22 height 12
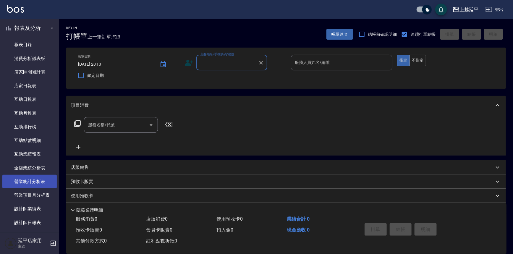
scroll to position [134, 0]
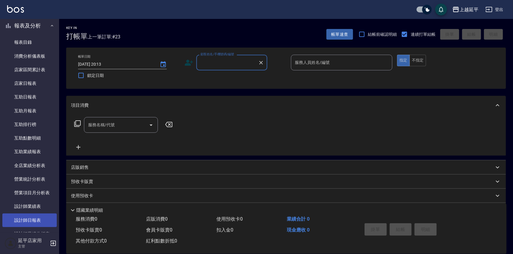
click at [32, 218] on link "設計師日報表" at bounding box center [29, 220] width 54 height 14
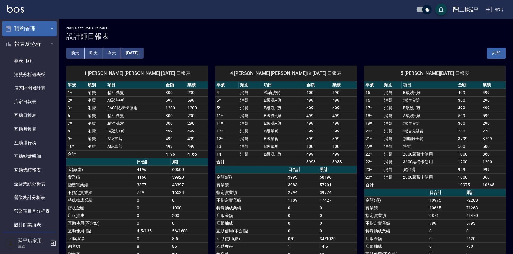
drag, startPoint x: 15, startPoint y: 41, endPoint x: 27, endPoint y: 64, distance: 25.5
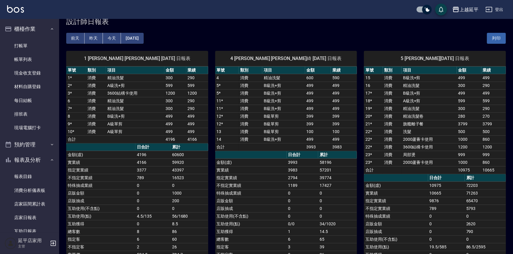
drag, startPoint x: 497, startPoint y: 248, endPoint x: 344, endPoint y: 266, distance: 154.3
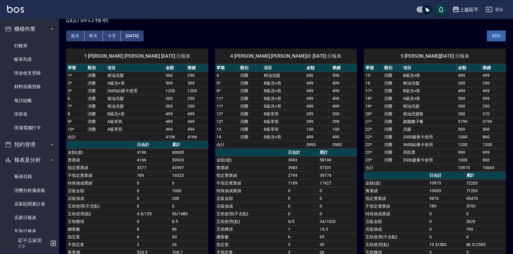
drag, startPoint x: 348, startPoint y: 35, endPoint x: 271, endPoint y: 37, distance: 76.8
click at [348, 35] on div "前天 昨天 今天 2025/08/14 列印" at bounding box center [285, 35] width 439 height 25
click at [27, 44] on link "打帳單" at bounding box center [29, 46] width 54 height 14
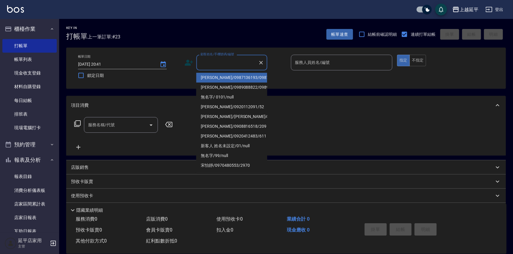
click at [244, 60] on input "顧客姓名/手機號碼/編號" at bounding box center [227, 62] width 57 height 10
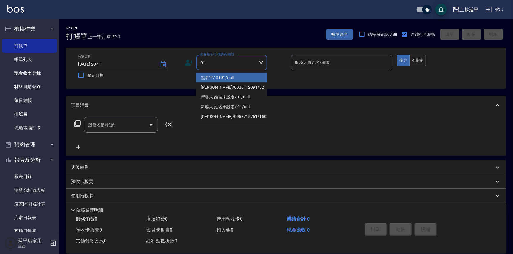
click at [240, 75] on li "無名字/ 0101/null" at bounding box center [231, 78] width 71 height 10
type input "無名字/ 0101/null"
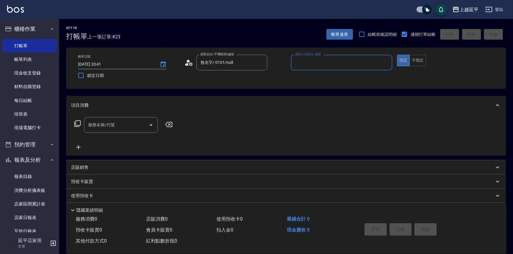
click at [316, 61] on input "服務人員姓名/編號" at bounding box center [341, 62] width 96 height 10
click at [318, 76] on div "Eva -4" at bounding box center [342, 78] width 102 height 10
type input "Eva-4"
drag, startPoint x: 136, startPoint y: 125, endPoint x: 139, endPoint y: 123, distance: 3.3
click at [137, 124] on input "服務名稱/代號" at bounding box center [117, 125] width 60 height 10
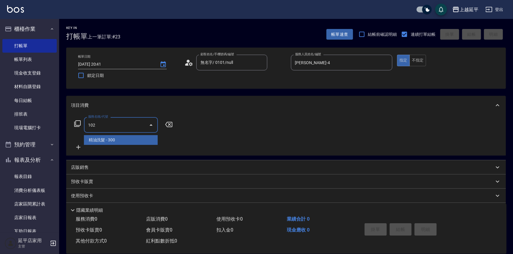
click at [128, 139] on span "精油洗髮 - 300" at bounding box center [121, 140] width 74 height 10
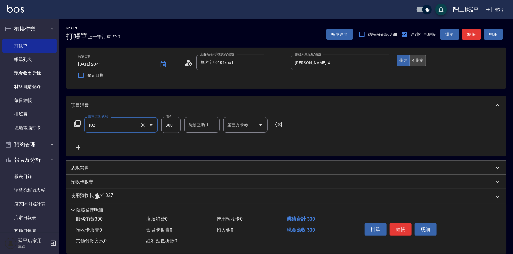
type input "精油洗髮(102)"
click at [414, 62] on button "不指定" at bounding box center [417, 61] width 17 height 12
click at [476, 34] on button "結帳" at bounding box center [471, 34] width 19 height 11
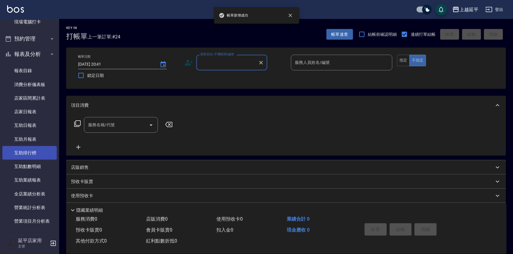
scroll to position [134, 0]
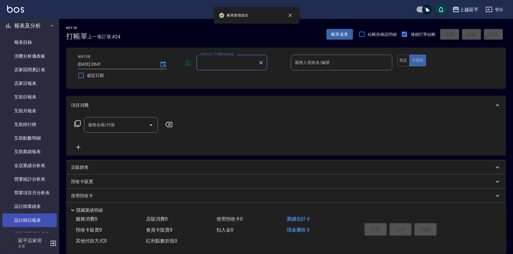
click at [38, 217] on link "設計師日報表" at bounding box center [29, 220] width 54 height 14
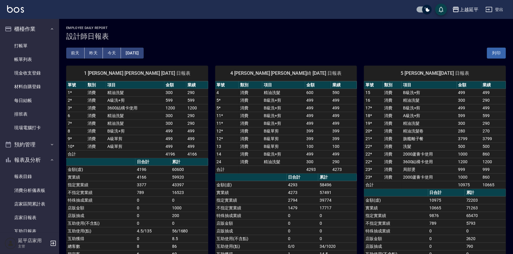
click at [263, 147] on td "B級單剪" at bounding box center [283, 146] width 43 height 8
drag, startPoint x: 263, startPoint y: 147, endPoint x: 244, endPoint y: 147, distance: 19.2
click at [244, 147] on td "消費" at bounding box center [250, 146] width 24 height 8
click at [143, 53] on button "[DATE]" at bounding box center [132, 53] width 22 height 11
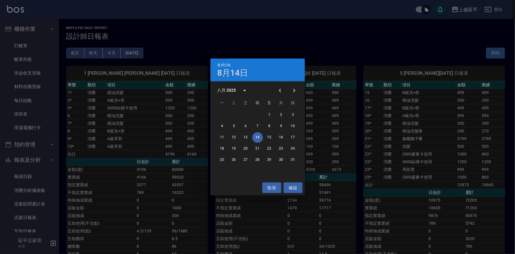
click at [283, 90] on icon "Previous month" at bounding box center [280, 90] width 7 height 7
click at [224, 137] on button "14" at bounding box center [222, 137] width 11 height 11
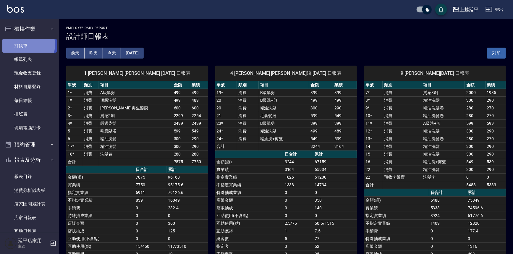
click at [21, 45] on link "打帳單" at bounding box center [29, 46] width 54 height 14
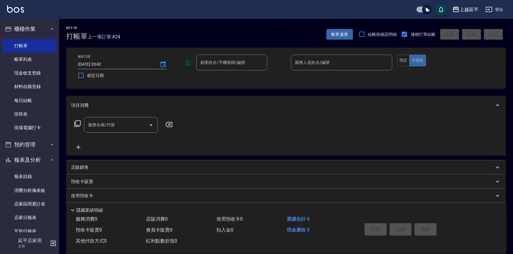
click at [376, 235] on div "掛單 結帳 明細" at bounding box center [400, 230] width 77 height 19
click at [228, 61] on div "顧客姓名/手機號碼/編號 顧客姓名/手機號碼/編號" at bounding box center [231, 63] width 71 height 16
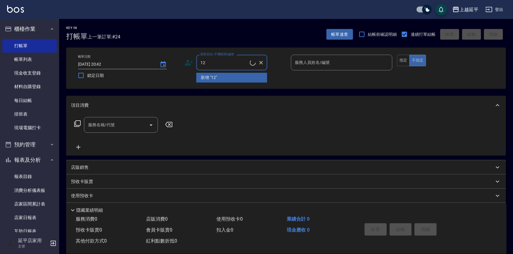
click at [199, 77] on li "新增 "12"" at bounding box center [231, 78] width 71 height 10
type input "12"
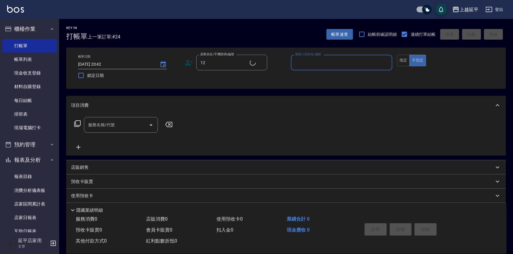
click at [316, 62] on input "服務人員姓名/編號" at bounding box center [341, 62] width 96 height 10
click at [324, 79] on div "Karen -12" at bounding box center [342, 78] width 102 height 10
type input "Karen-12"
click at [400, 62] on button "指定" at bounding box center [403, 61] width 13 height 12
click at [110, 123] on div "服務名稱/代號 服務名稱/代號" at bounding box center [121, 125] width 74 height 16
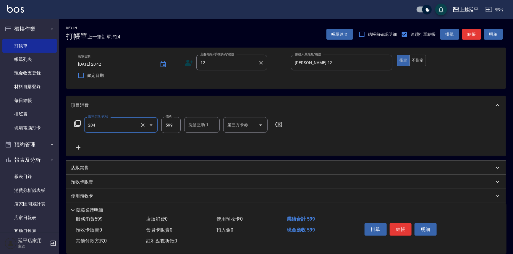
type input "A級洗+剪(204)"
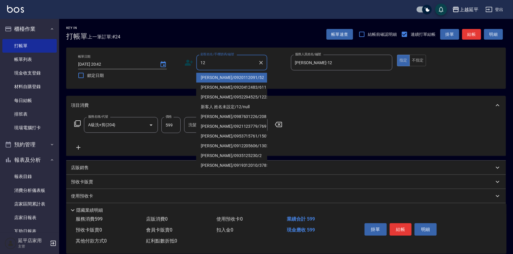
click at [233, 64] on input "12" at bounding box center [227, 62] width 57 height 10
click at [235, 80] on li "楊瓊慧/0920112091/52" at bounding box center [231, 78] width 71 height 10
type input "楊瓊慧/0920112091/52"
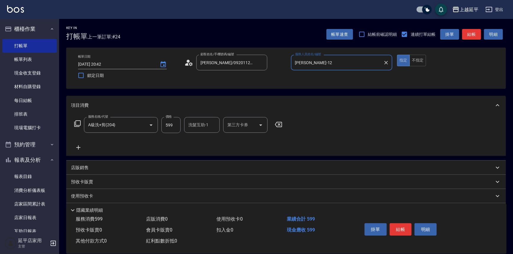
drag, startPoint x: 402, startPoint y: 229, endPoint x: 411, endPoint y: 230, distance: 9.3
click at [403, 229] on button "結帳" at bounding box center [400, 229] width 22 height 12
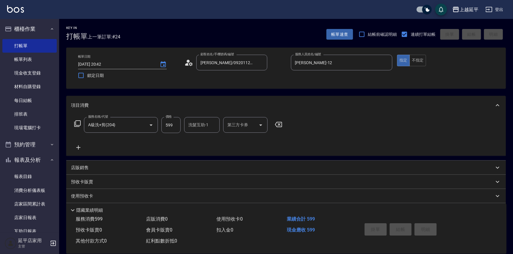
type input "2025/08/14 20:49"
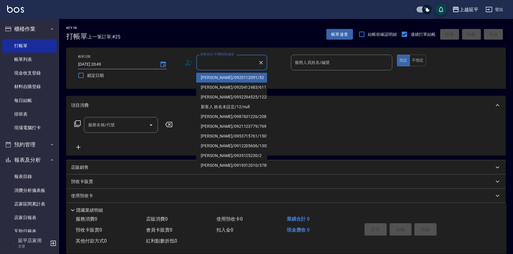
click at [235, 58] on input "顧客姓名/手機號碼/編號" at bounding box center [227, 62] width 57 height 10
click at [236, 78] on li "楊瓊慧/0920112091/52" at bounding box center [231, 78] width 71 height 10
type input "楊瓊慧/0920112091/52"
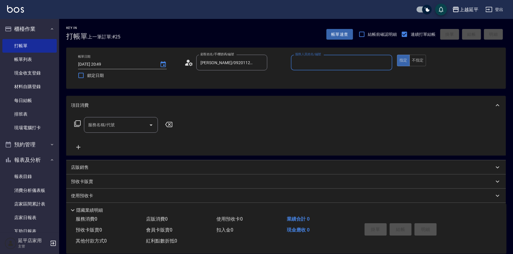
click at [310, 62] on input "服務人員姓名/編號" at bounding box center [341, 62] width 96 height 10
type input "Karen-12"
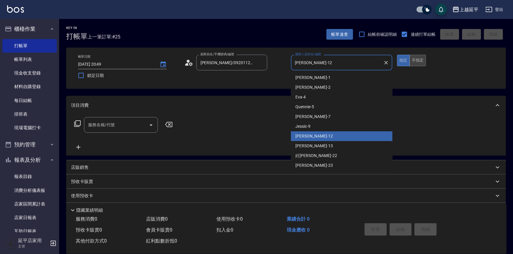
click at [417, 56] on button "不指定" at bounding box center [417, 61] width 17 height 12
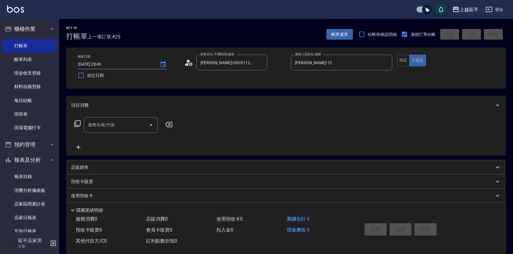
click at [139, 122] on input "服務名稱/代號" at bounding box center [117, 125] width 60 height 10
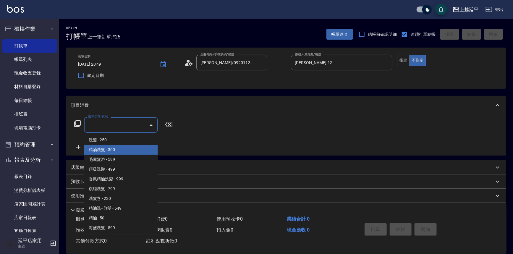
click at [121, 152] on span "精油洗髮 - 300" at bounding box center [121, 150] width 74 height 10
type input "精油洗髮(102)"
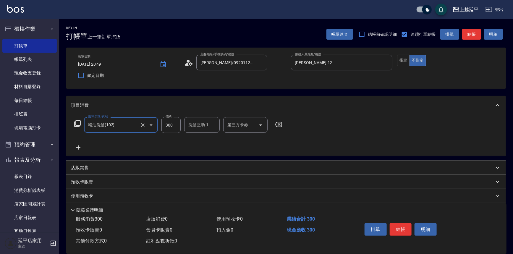
click at [174, 127] on input "300" at bounding box center [170, 125] width 19 height 16
type input "1099"
click at [397, 228] on button "結帳" at bounding box center [400, 229] width 22 height 12
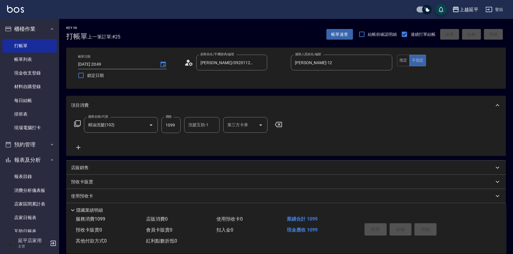
type input "2025/08/14 20:50"
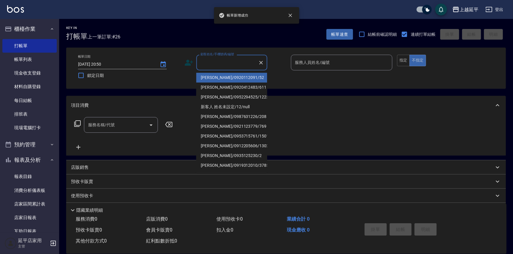
click at [235, 65] on input "顧客姓名/手機號碼/編號" at bounding box center [227, 62] width 57 height 10
click at [241, 77] on li "楊瓊慧/0920112091/52" at bounding box center [231, 78] width 71 height 10
type input "楊瓊慧/0920112091/52"
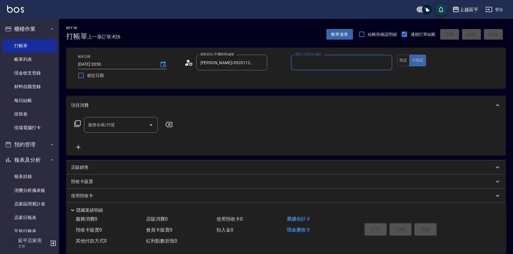
type input "Karen-12"
click at [124, 126] on input "服務名稱/代號" at bounding box center [117, 125] width 60 height 10
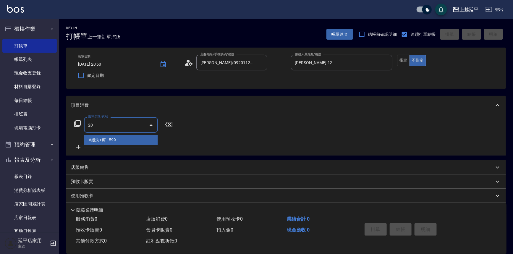
type input "2"
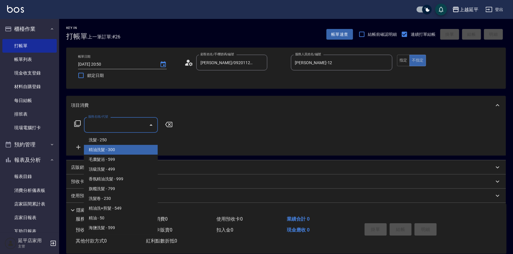
click at [120, 151] on span "精油洗髮 - 300" at bounding box center [121, 150] width 74 height 10
type input "精油洗髮(102)"
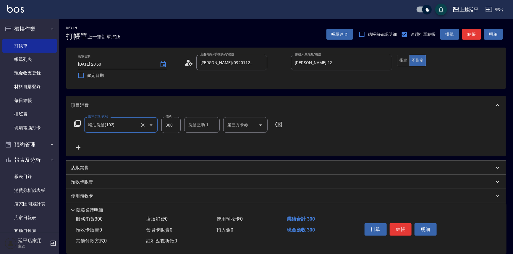
click at [471, 34] on button "結帳" at bounding box center [471, 34] width 19 height 11
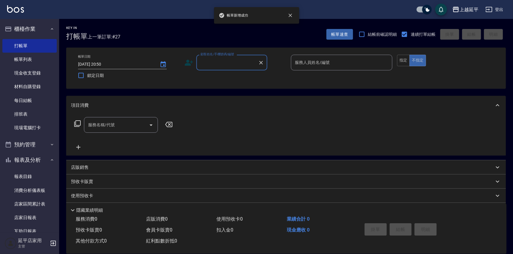
click at [245, 61] on input "顧客姓名/手機號碼/編號" at bounding box center [227, 62] width 57 height 10
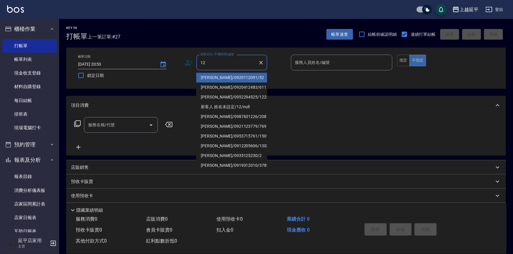
click at [248, 80] on li "楊瓊慧/0920112091/52" at bounding box center [231, 78] width 71 height 10
type input "楊瓊慧/0920112091/52"
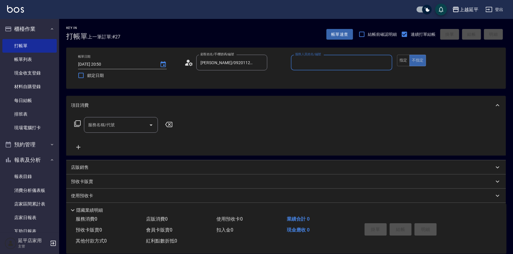
type input "Karen-12"
click at [136, 121] on input "服務名稱/代號" at bounding box center [117, 125] width 60 height 10
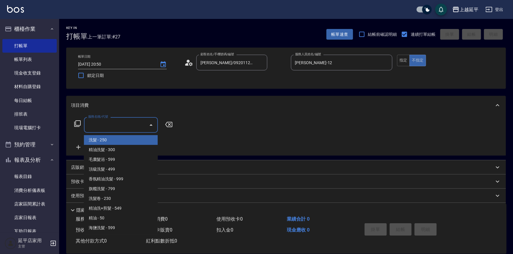
click at [74, 124] on icon at bounding box center [77, 123] width 7 height 7
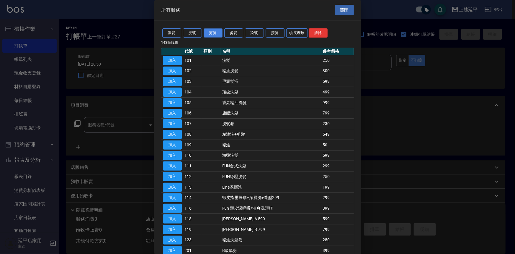
click at [218, 32] on button "剪髮" at bounding box center [213, 33] width 19 height 9
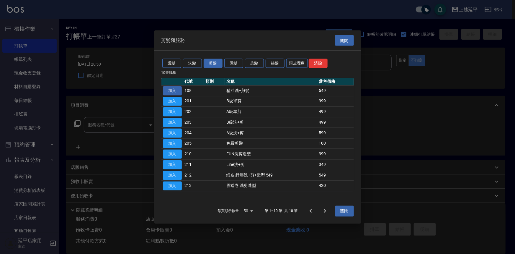
click at [177, 90] on button "加入" at bounding box center [172, 90] width 19 height 9
type input "精油洗+剪髮(108)"
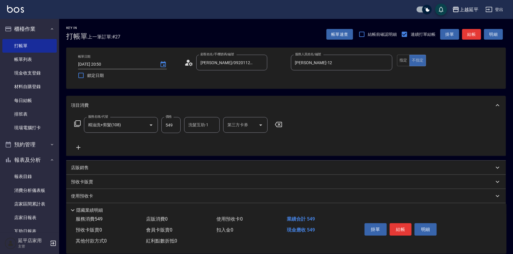
click at [174, 126] on input "549" at bounding box center [170, 125] width 19 height 16
type input "649"
click at [393, 227] on button "結帳" at bounding box center [400, 229] width 22 height 12
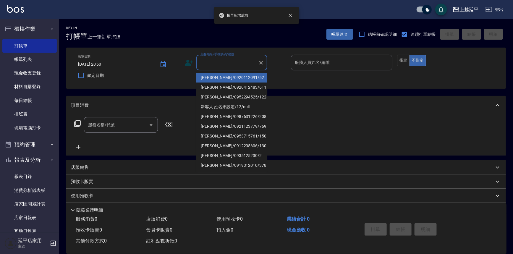
click at [219, 66] on input "顧客姓名/手機號碼/編號" at bounding box center [227, 62] width 57 height 10
click at [219, 76] on li "楊瓊慧/0920112091/52" at bounding box center [231, 78] width 71 height 10
type input "楊瓊慧/0920112091/52"
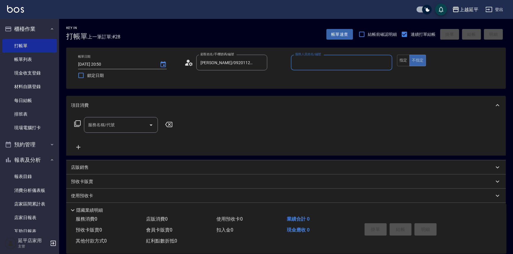
type input "Karen-12"
click at [405, 58] on button "指定" at bounding box center [403, 61] width 13 height 12
click at [122, 125] on input "服務名稱/代號" at bounding box center [117, 125] width 60 height 10
click at [77, 124] on icon at bounding box center [77, 123] width 7 height 7
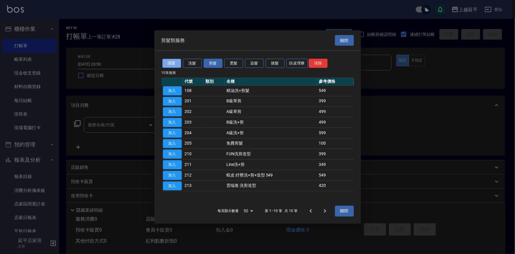
click at [168, 64] on button "護髮" at bounding box center [171, 63] width 19 height 9
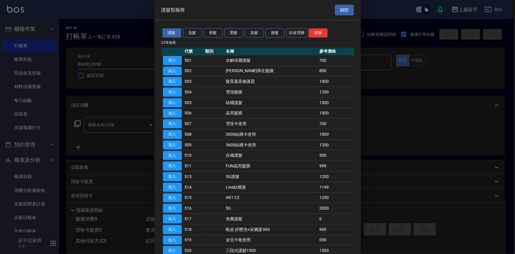
drag, startPoint x: 176, startPoint y: 70, endPoint x: 100, endPoint y: 109, distance: 85.4
click at [175, 70] on button "加入" at bounding box center [172, 70] width 19 height 9
type input "松島舞鶴再生髮膜(502)"
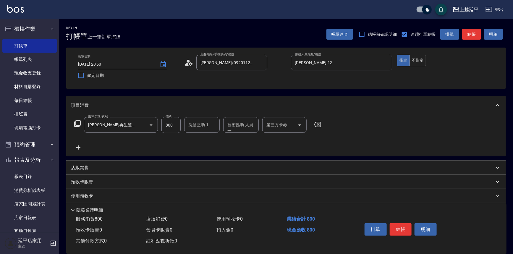
click at [77, 124] on icon at bounding box center [77, 123] width 7 height 7
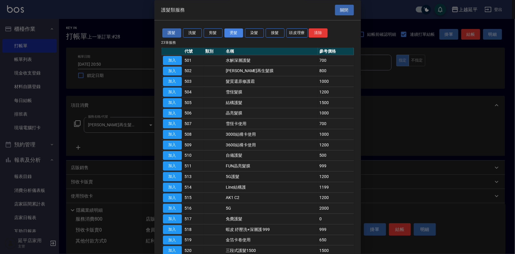
click at [231, 33] on button "燙髮" at bounding box center [234, 33] width 19 height 9
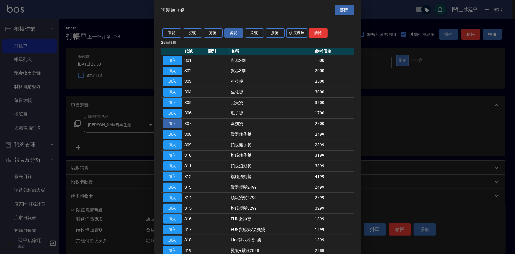
click at [178, 123] on button "加入" at bounding box center [172, 123] width 19 height 9
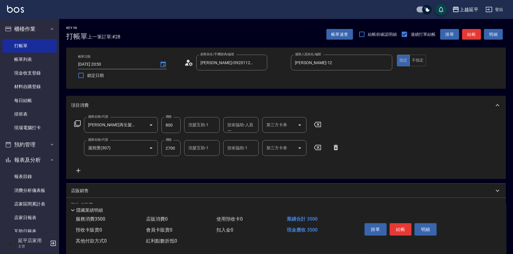
click at [175, 148] on input "2700" at bounding box center [170, 148] width 19 height 16
type input "3000"
click at [395, 226] on button "結帳" at bounding box center [400, 229] width 22 height 12
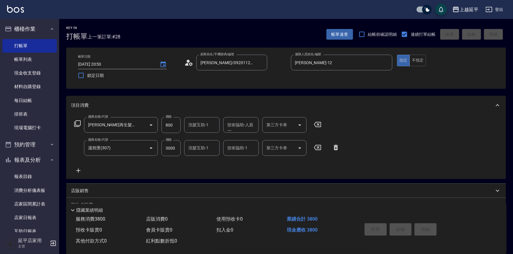
type input "2025/08/14 20:51"
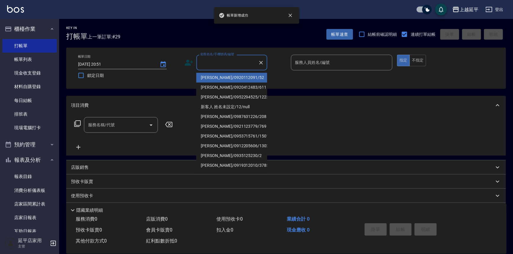
drag, startPoint x: 220, startPoint y: 64, endPoint x: 223, endPoint y: 80, distance: 15.9
click at [220, 64] on input "顧客姓名/手機號碼/編號" at bounding box center [227, 62] width 57 height 10
click at [223, 77] on li "楊瓊慧/0920112091/52" at bounding box center [231, 78] width 71 height 10
type input "楊瓊慧/0920112091/52"
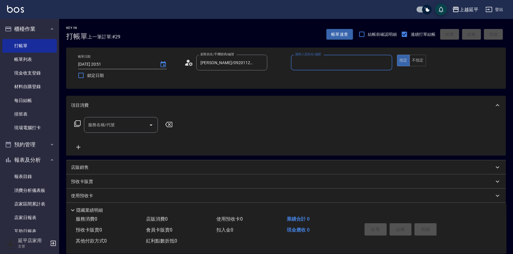
type input "Karen-12"
click at [139, 123] on input "服務名稱/代號" at bounding box center [117, 125] width 60 height 10
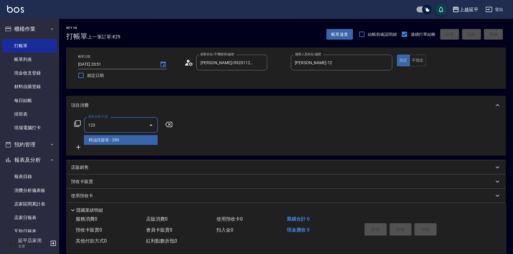
click at [141, 136] on span "精油洗髮卷 - 280" at bounding box center [121, 140] width 74 height 10
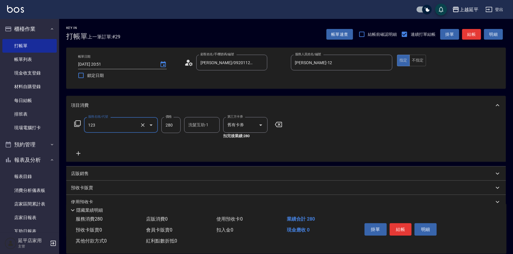
type input "精油洗髮卷(123)"
click at [468, 33] on button "結帳" at bounding box center [471, 34] width 19 height 11
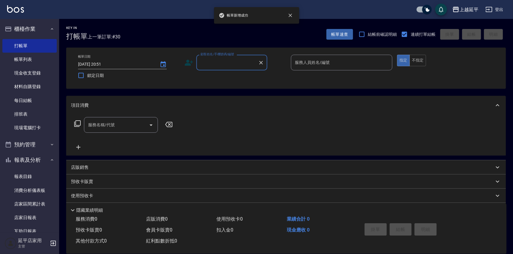
click at [219, 61] on input "顧客姓名/手機號碼/編號" at bounding box center [227, 62] width 57 height 10
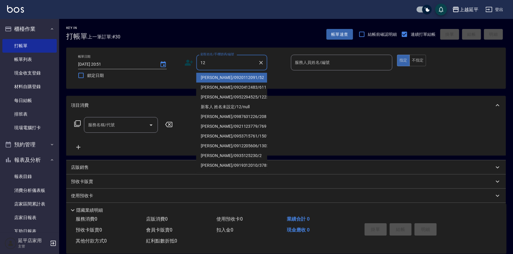
click at [223, 77] on li "楊瓊慧/0920112091/52" at bounding box center [231, 78] width 71 height 10
type input "楊瓊慧/0920112091/52"
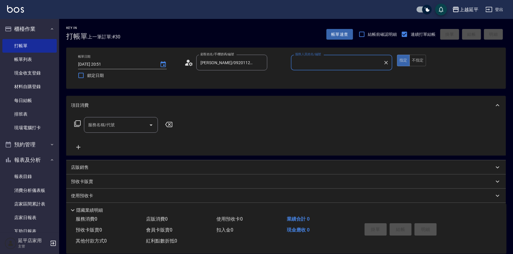
type input "Karen-12"
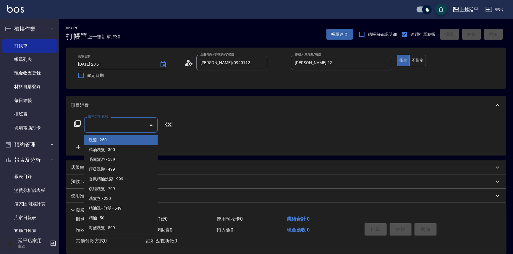
click at [133, 123] on input "服務名稱/代號" at bounding box center [117, 125] width 60 height 10
click at [78, 124] on icon at bounding box center [77, 123] width 7 height 7
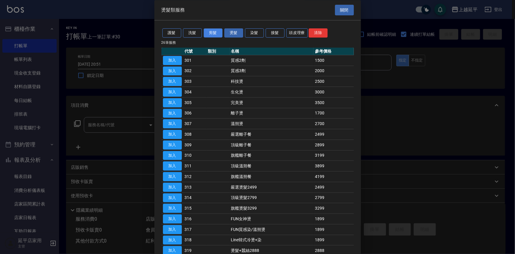
click at [214, 32] on button "剪髮" at bounding box center [213, 33] width 19 height 9
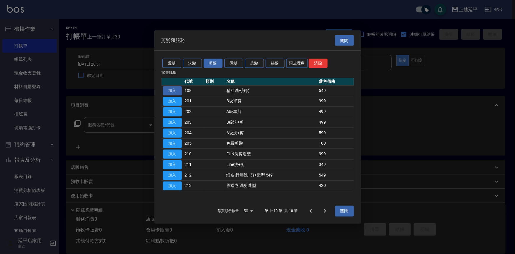
click at [169, 92] on button "加入" at bounding box center [172, 90] width 19 height 9
type input "精油洗+剪髮(108)"
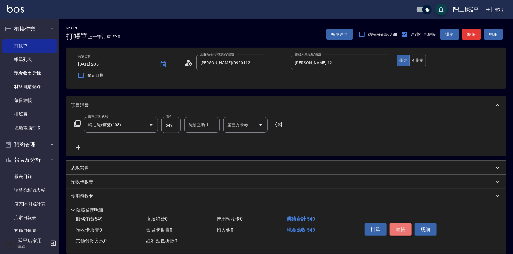
click at [401, 227] on button "結帳" at bounding box center [400, 229] width 22 height 12
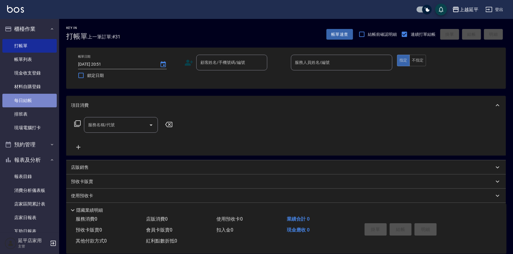
click at [35, 100] on link "每日結帳" at bounding box center [29, 101] width 54 height 14
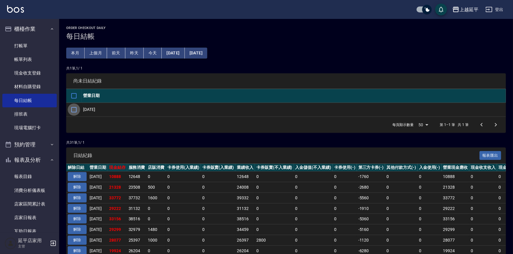
drag, startPoint x: 75, startPoint y: 108, endPoint x: 84, endPoint y: 125, distance: 18.5
click at [75, 108] on input "checkbox" at bounding box center [74, 109] width 12 height 12
checkbox input "true"
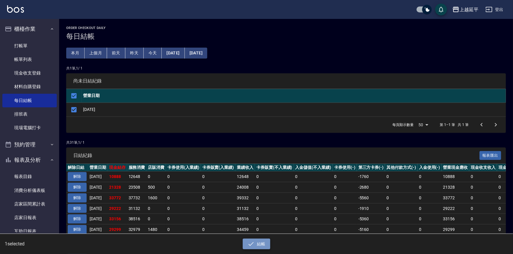
click at [261, 243] on button "結帳" at bounding box center [256, 243] width 27 height 11
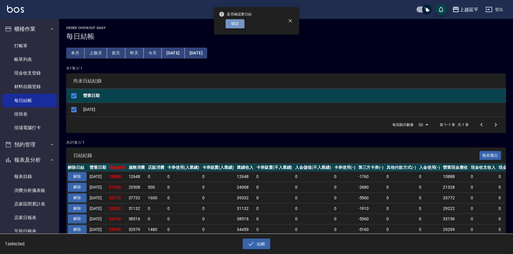
click at [235, 25] on button "確定" at bounding box center [234, 23] width 19 height 9
checkbox input "false"
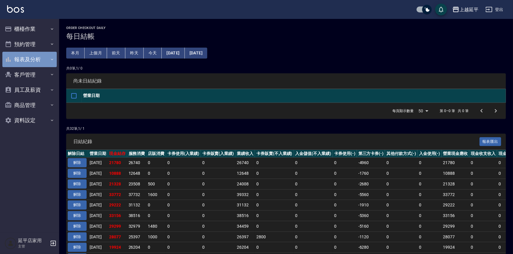
click at [25, 60] on button "報表及分析" at bounding box center [29, 59] width 54 height 15
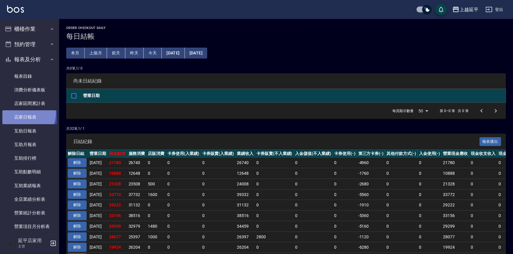
click at [22, 113] on link "店家日報表" at bounding box center [29, 117] width 54 height 14
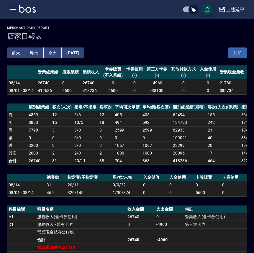
click at [15, 10] on icon "button" at bounding box center [12, 9] width 7 height 7
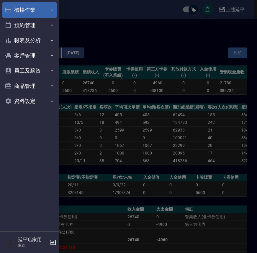
click at [24, 9] on button "櫃檯作業" at bounding box center [29, 9] width 54 height 15
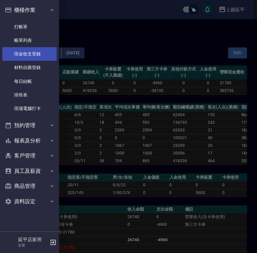
click at [27, 52] on link "現金收支登錄" at bounding box center [29, 54] width 54 height 14
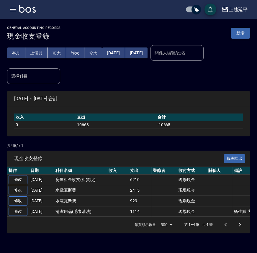
click at [237, 33] on button "新增" at bounding box center [240, 33] width 19 height 11
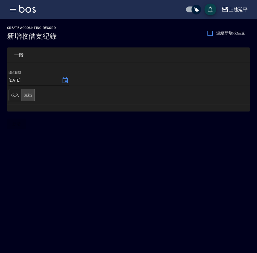
click at [24, 95] on button "支出" at bounding box center [28, 95] width 13 height 12
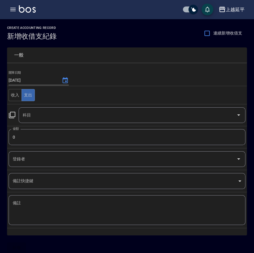
click at [13, 115] on icon at bounding box center [12, 115] width 7 height 7
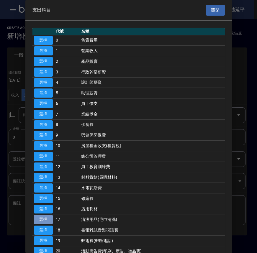
click at [45, 219] on button "選擇" at bounding box center [43, 219] width 19 height 9
type input "17 清潔用品(毛巾清洗)"
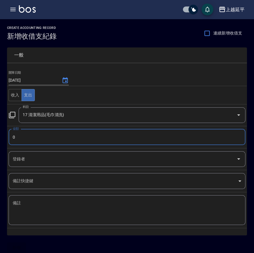
click at [36, 141] on input "0" at bounding box center [127, 137] width 237 height 16
type input "297"
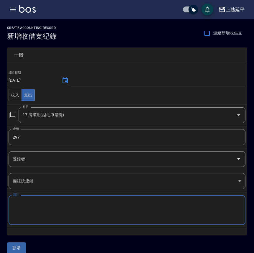
click at [29, 206] on textarea "備註" at bounding box center [127, 211] width 229 height 20
type textarea "x"
type textarea "垃圾袋"
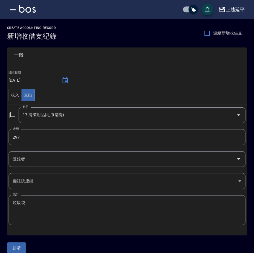
drag, startPoint x: 27, startPoint y: 198, endPoint x: 12, endPoint y: 198, distance: 14.5
click at [12, 198] on div "垃圾袋 x 備註" at bounding box center [127, 211] width 237 height 30
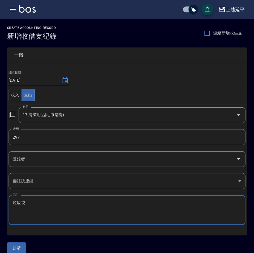
drag, startPoint x: 25, startPoint y: 202, endPoint x: 11, endPoint y: 202, distance: 14.2
click at [11, 202] on div "垃圾袋 x 備註" at bounding box center [127, 211] width 237 height 30
click at [17, 246] on button "新增" at bounding box center [16, 248] width 19 height 11
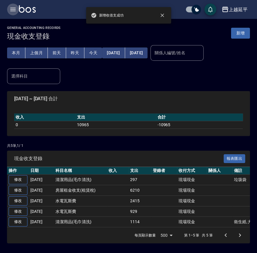
click at [15, 8] on icon "button" at bounding box center [12, 10] width 5 height 4
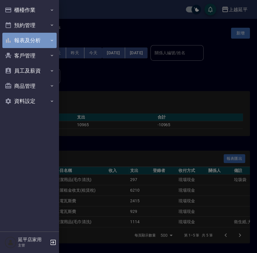
click at [24, 40] on button "報表及分析" at bounding box center [29, 40] width 54 height 15
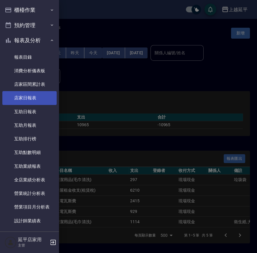
click at [26, 96] on link "店家日報表" at bounding box center [29, 98] width 54 height 14
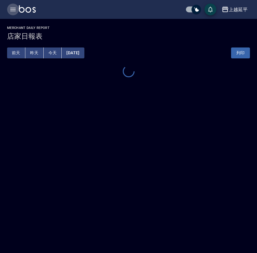
click at [11, 9] on icon "button" at bounding box center [12, 9] width 7 height 7
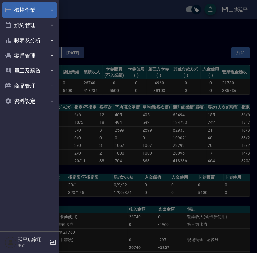
click at [24, 12] on button "櫃檯作業" at bounding box center [29, 9] width 54 height 15
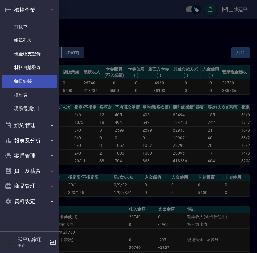
click at [21, 82] on link "每日結帳" at bounding box center [29, 82] width 54 height 14
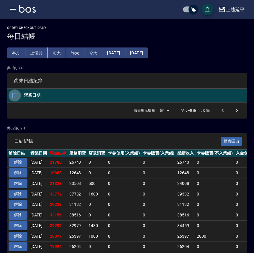
click at [13, 95] on input "checkbox" at bounding box center [15, 96] width 12 height 12
checkbox input "false"
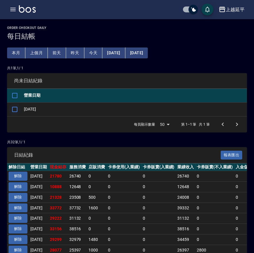
click at [16, 107] on input "checkbox" at bounding box center [15, 109] width 12 height 12
checkbox input "true"
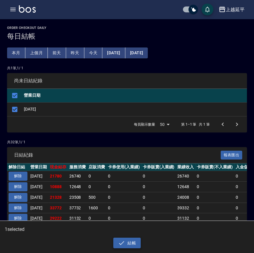
click at [131, 242] on button "結帳" at bounding box center [126, 243] width 27 height 11
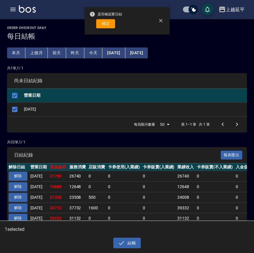
drag, startPoint x: 103, startPoint y: 19, endPoint x: 103, endPoint y: 23, distance: 3.5
click at [103, 21] on button "確定" at bounding box center [105, 23] width 19 height 9
checkbox input "false"
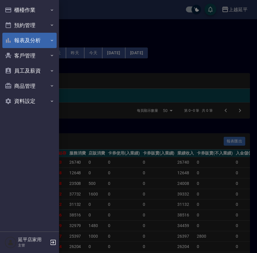
click at [24, 39] on button "報表及分析" at bounding box center [29, 40] width 54 height 15
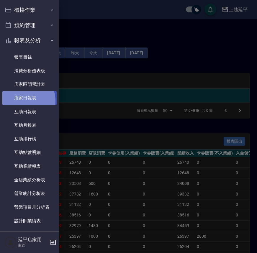
click at [21, 101] on link "店家日報表" at bounding box center [29, 98] width 54 height 14
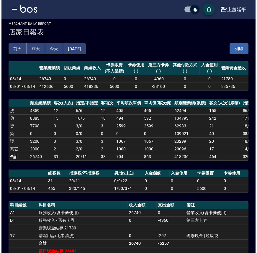
scroll to position [80, 0]
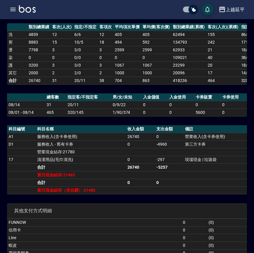
click at [11, 8] on icon "button" at bounding box center [12, 10] width 5 height 4
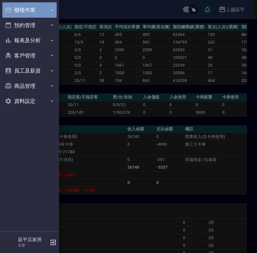
click at [23, 11] on button "櫃檯作業" at bounding box center [29, 9] width 54 height 15
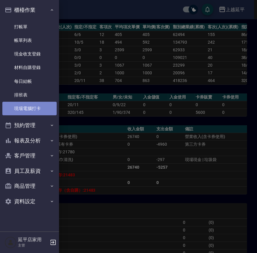
click at [27, 106] on link "現場電腦打卡" at bounding box center [29, 109] width 54 height 14
